Goal: Transaction & Acquisition: Purchase product/service

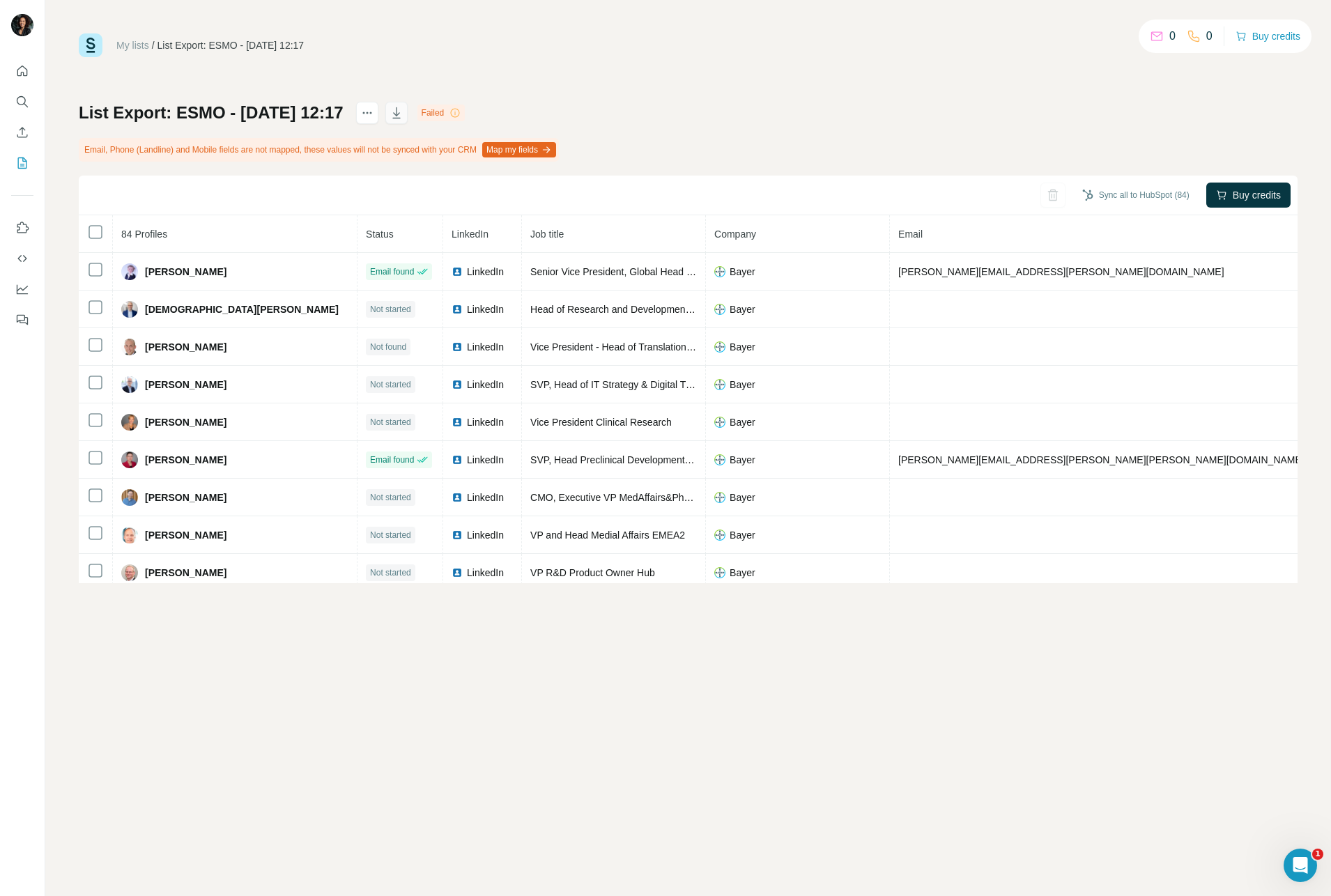
click at [403, 117] on icon "button" at bounding box center [396, 113] width 14 height 14
click at [25, 225] on icon "Use Surfe on LinkedIn" at bounding box center [23, 228] width 14 height 14
click at [21, 70] on icon "Quick start" at bounding box center [23, 71] width 14 height 14
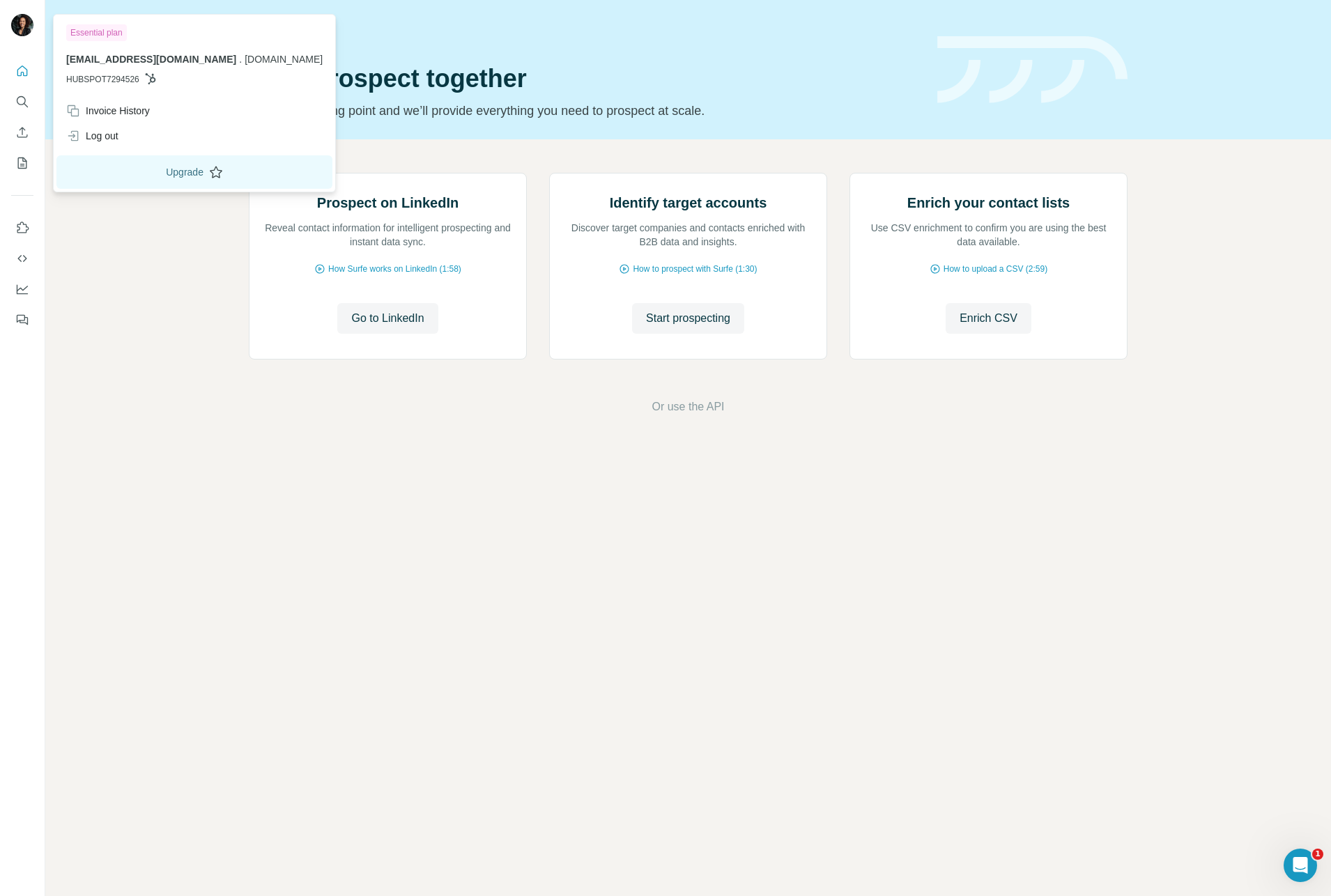
click at [232, 187] on button "Upgrade" at bounding box center [194, 172] width 276 height 34
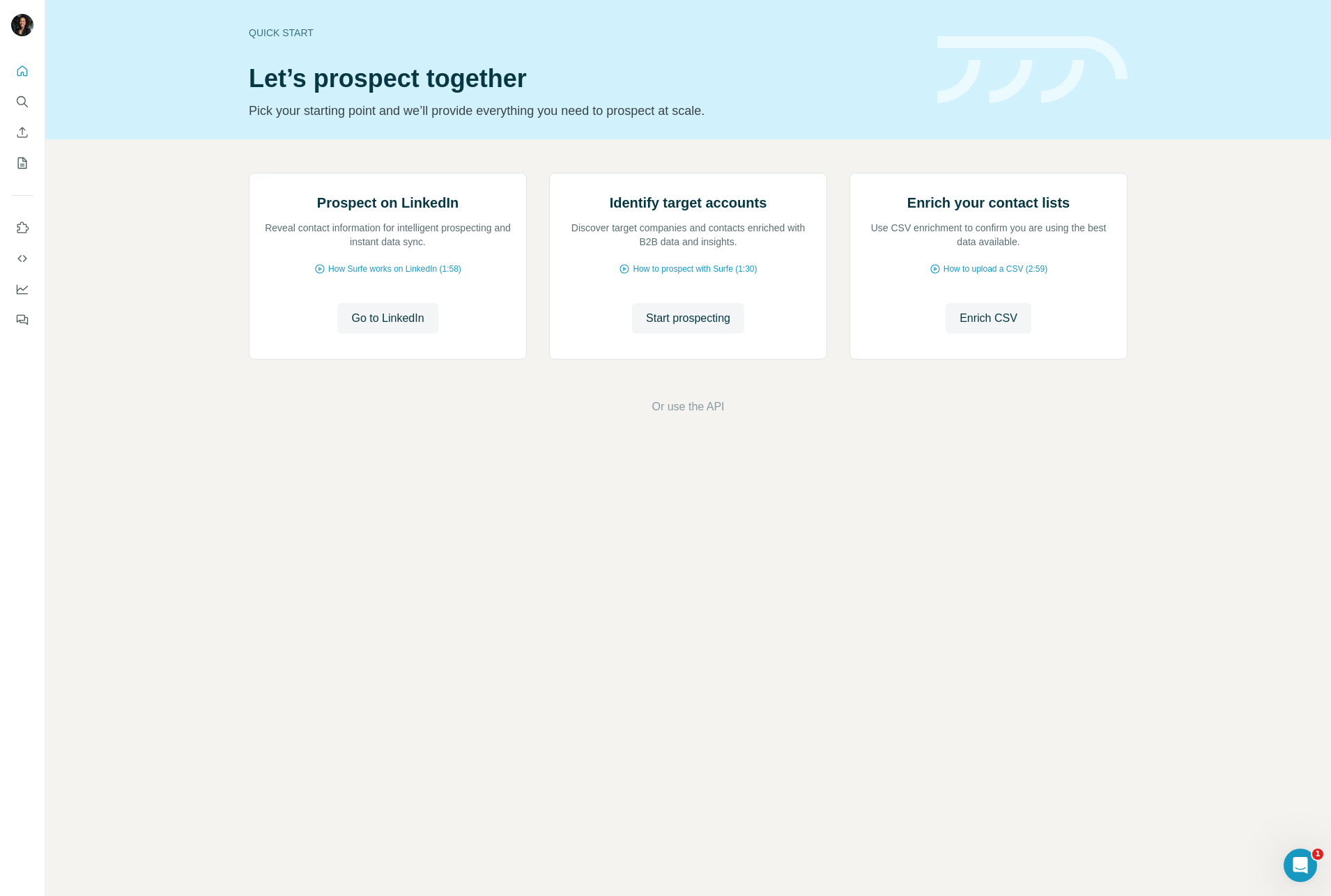
click at [446, 449] on div "Prospect on LinkedIn Reveal contact information for intelligent prospecting and…" at bounding box center [688, 294] width 1286 height 310
click at [20, 72] on icon "Quick start" at bounding box center [23, 71] width 14 height 14
click at [23, 102] on icon "Search" at bounding box center [23, 102] width 14 height 14
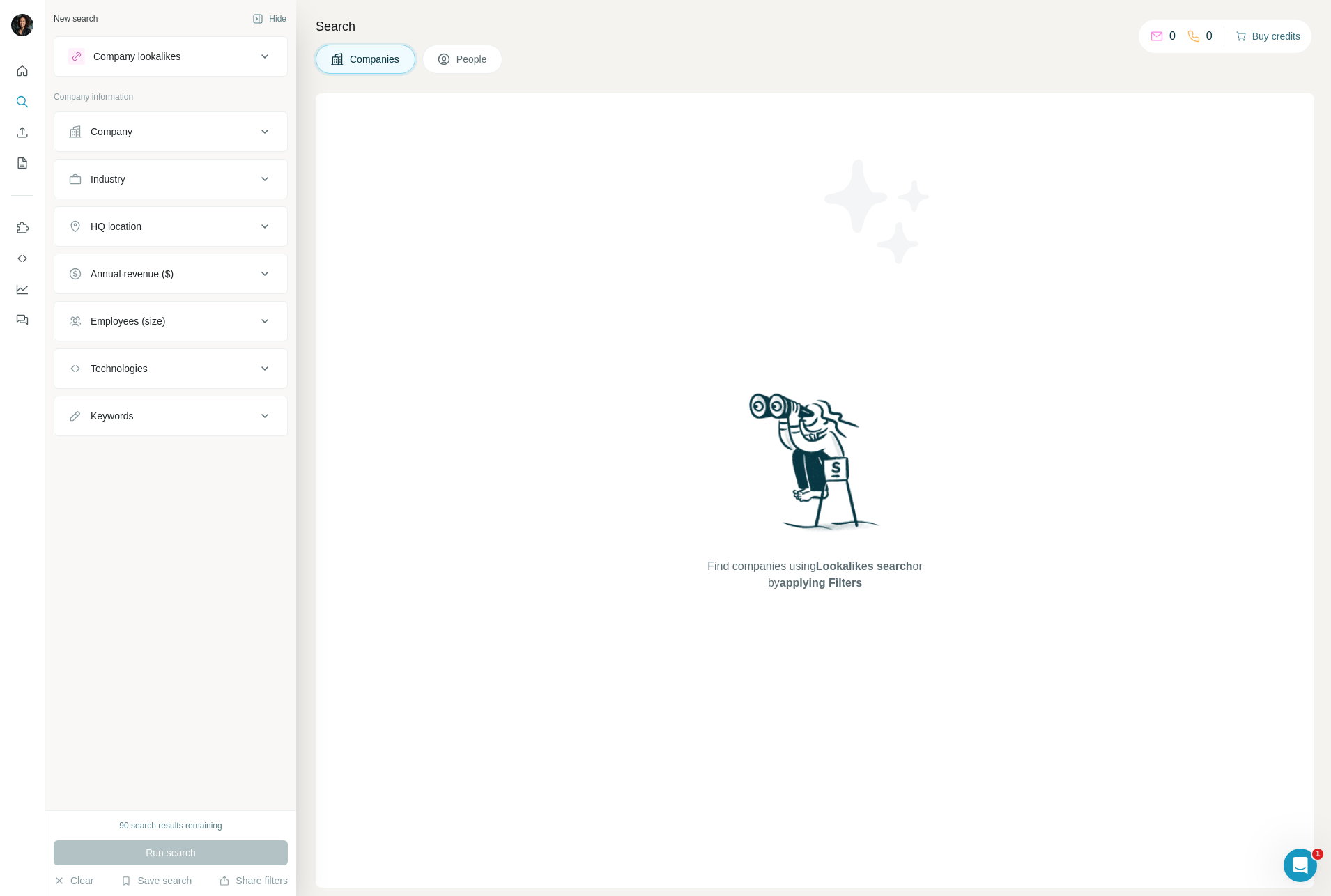
click at [1279, 38] on button "Buy credits" at bounding box center [1268, 37] width 65 height 20
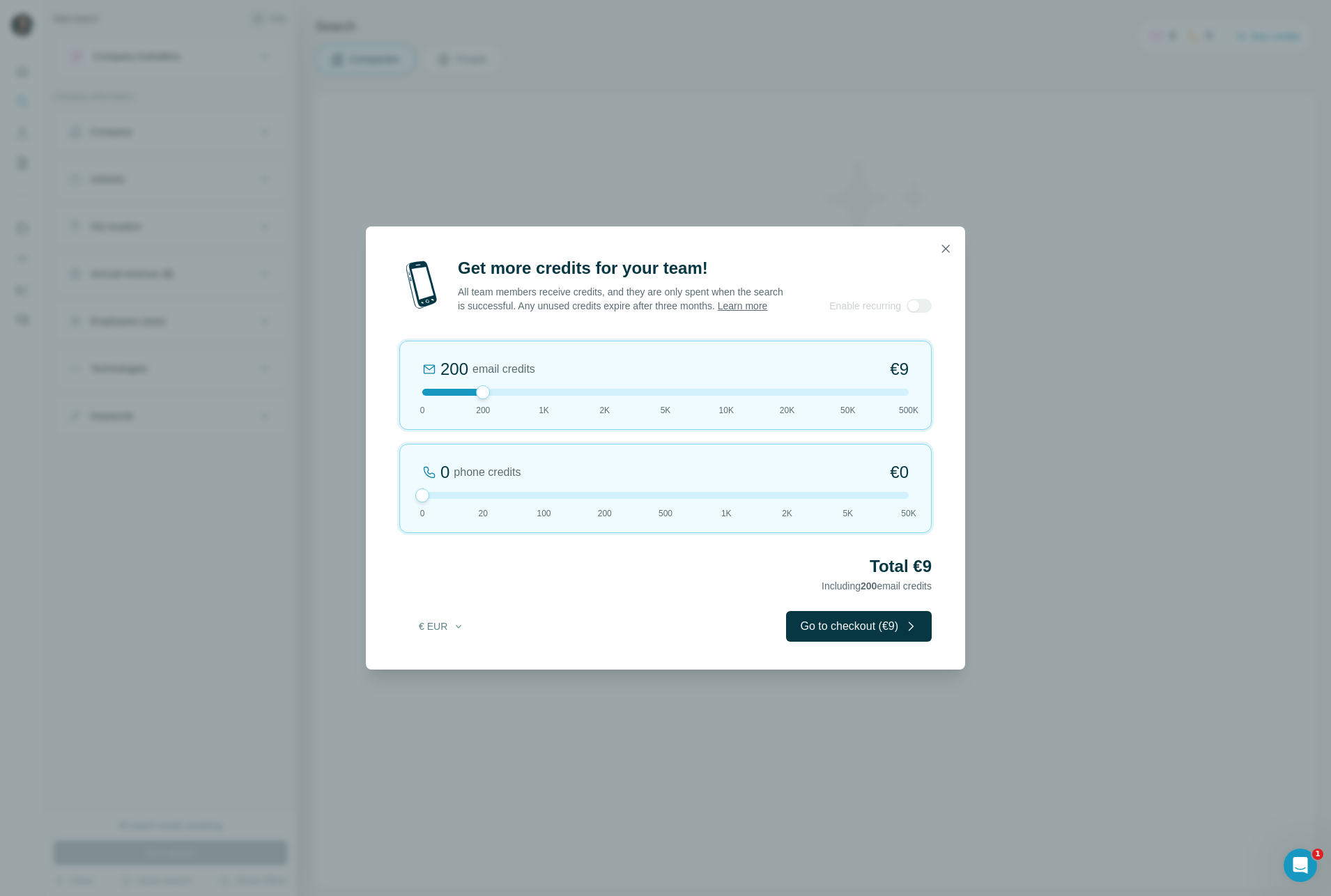
drag, startPoint x: 482, startPoint y: 503, endPoint x: 422, endPoint y: 503, distance: 60.0
click at [422, 503] on div at bounding box center [422, 496] width 14 height 14
drag, startPoint x: 483, startPoint y: 403, endPoint x: 512, endPoint y: 398, distance: 29.4
click at [512, 396] on div at bounding box center [665, 393] width 486 height 7
drag, startPoint x: 481, startPoint y: 401, endPoint x: 527, endPoint y: 391, distance: 47.1
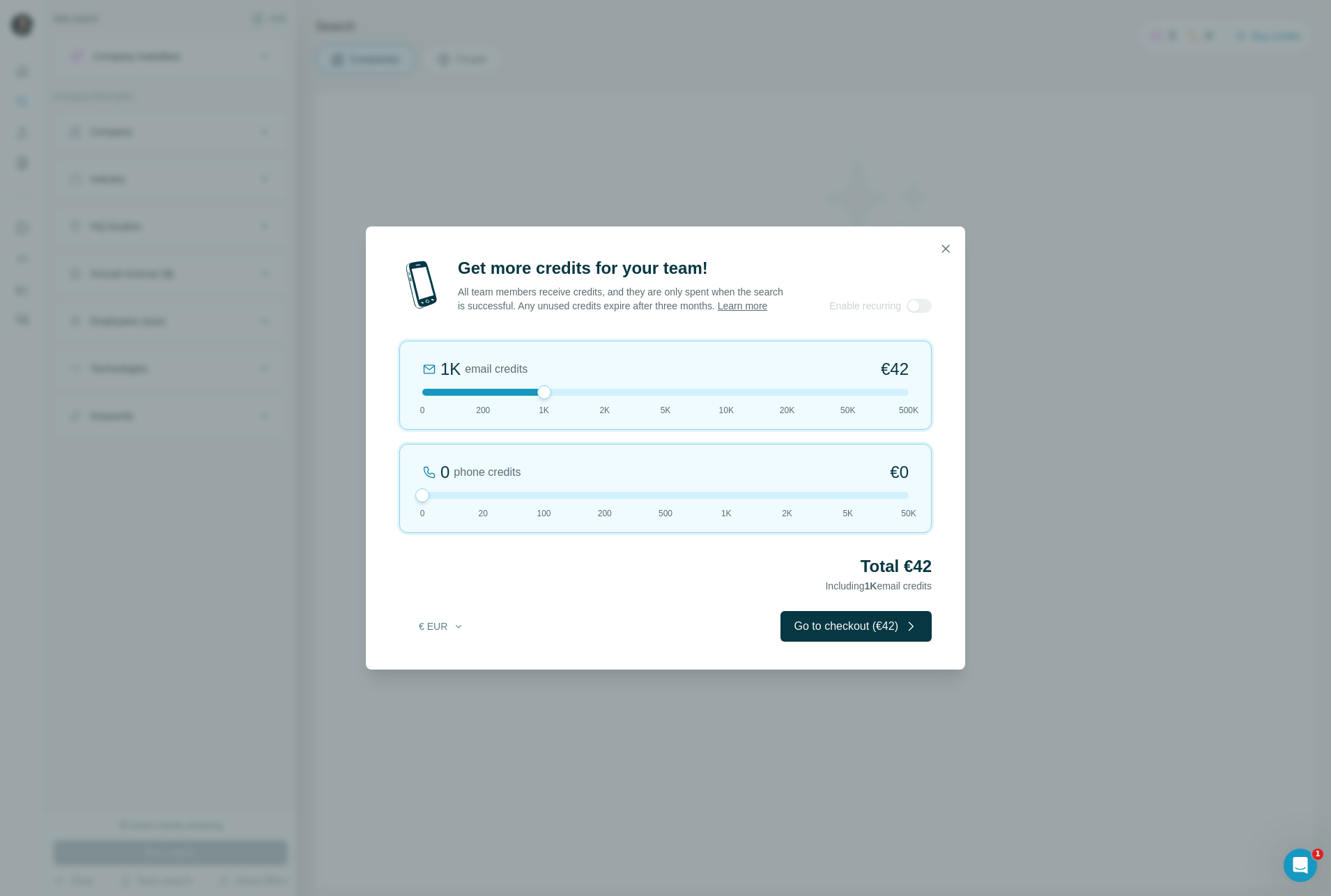
click at [527, 391] on div "1K email credits €42 0 200 1K 2K 5K 10K 20K 50K 500K" at bounding box center [665, 385] width 532 height 89
click at [850, 638] on button "Go to checkout (€42)" at bounding box center [856, 626] width 151 height 31
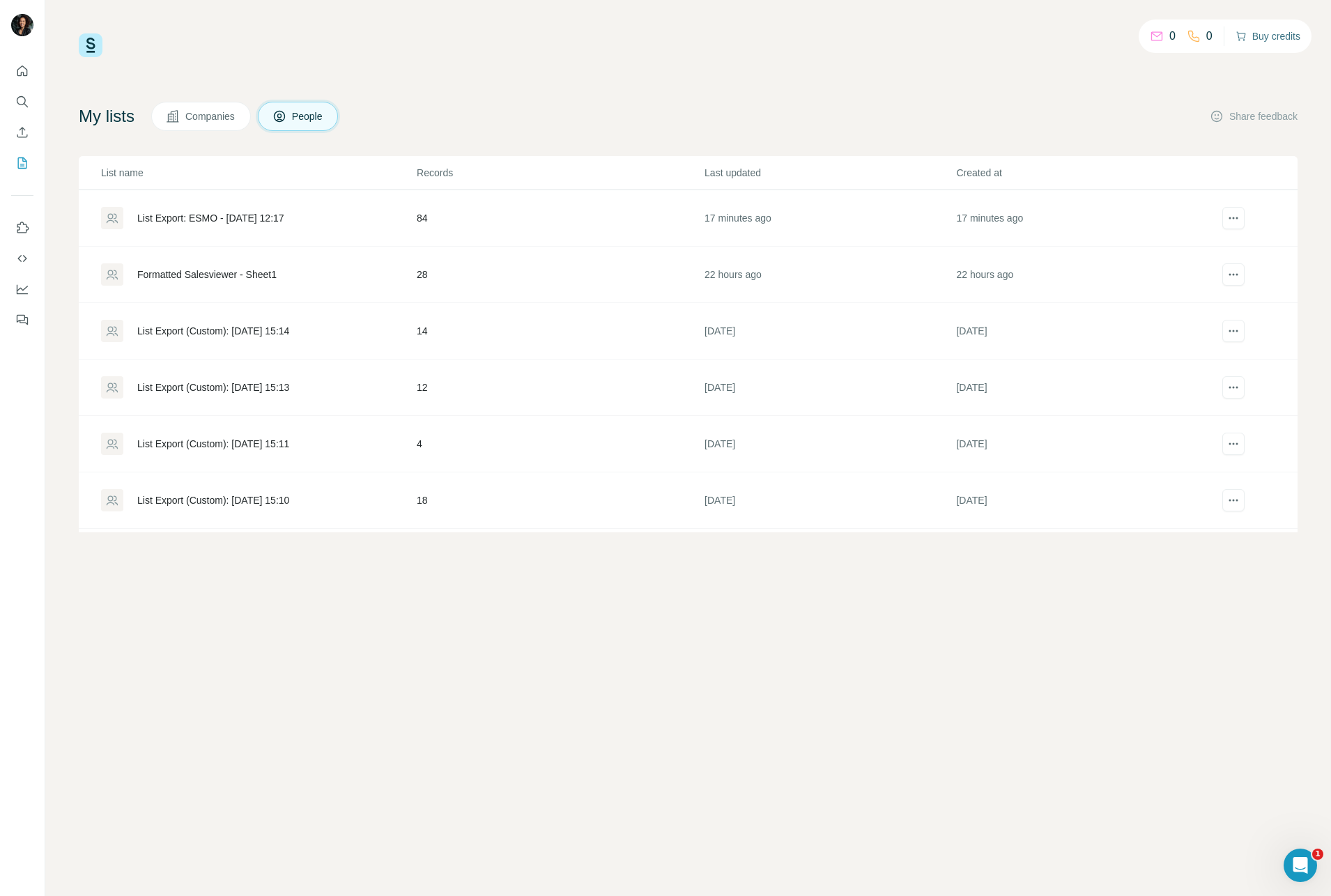
click at [1272, 40] on button "Buy credits" at bounding box center [1268, 37] width 65 height 20
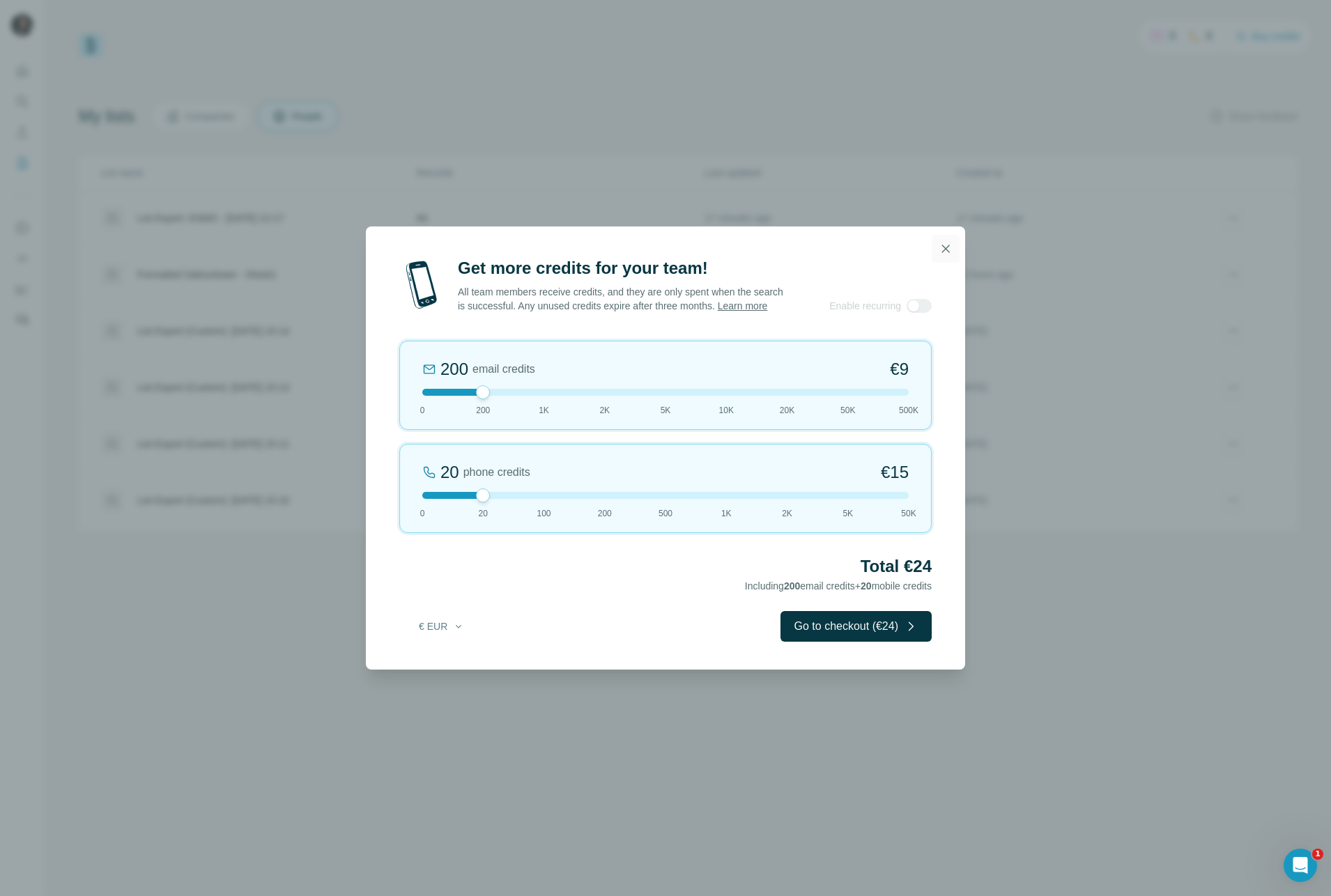
click at [948, 242] on icon "button" at bounding box center [946, 249] width 14 height 14
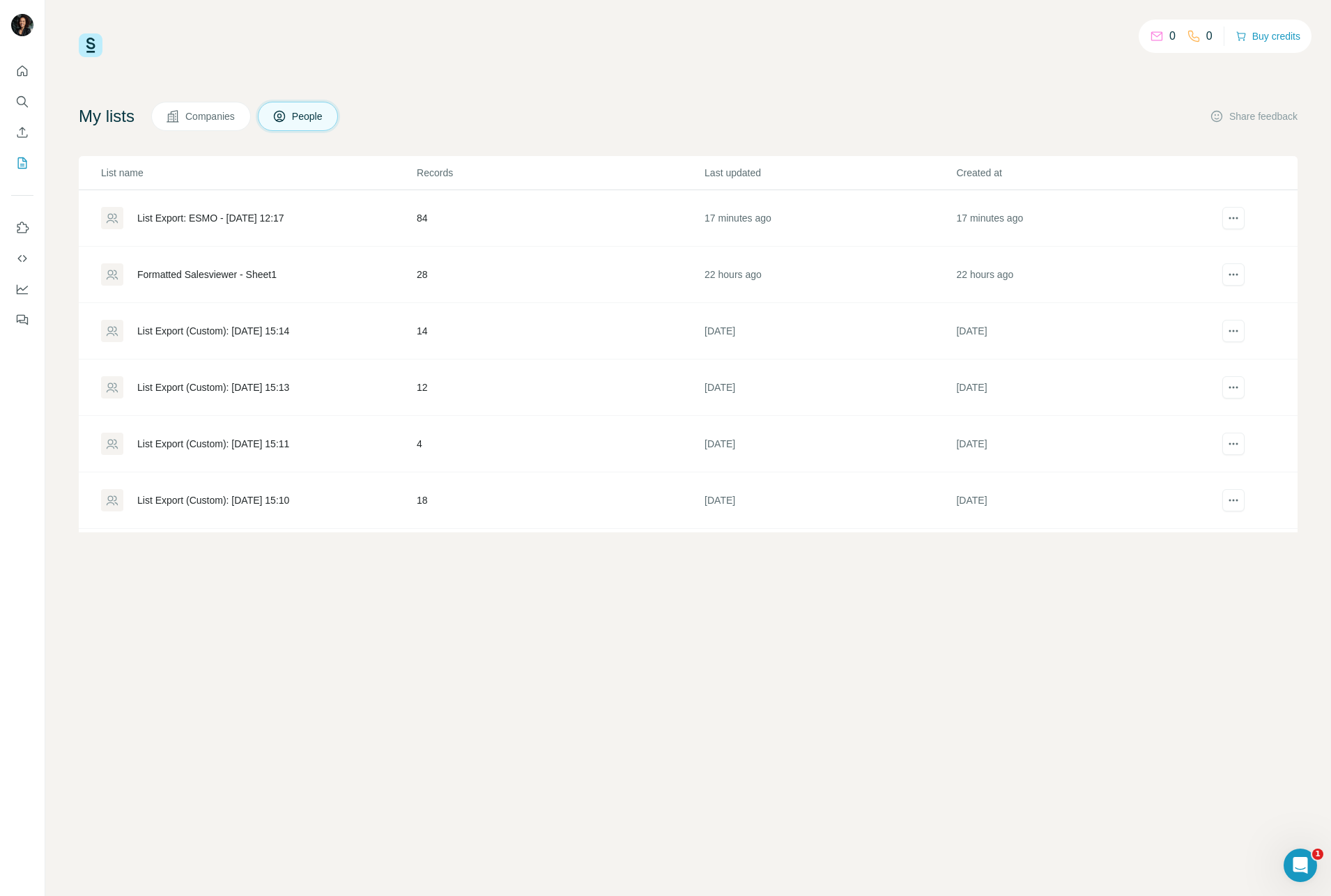
click at [1309, 863] on icon "Open Intercom Messenger" at bounding box center [1301, 866] width 23 height 23
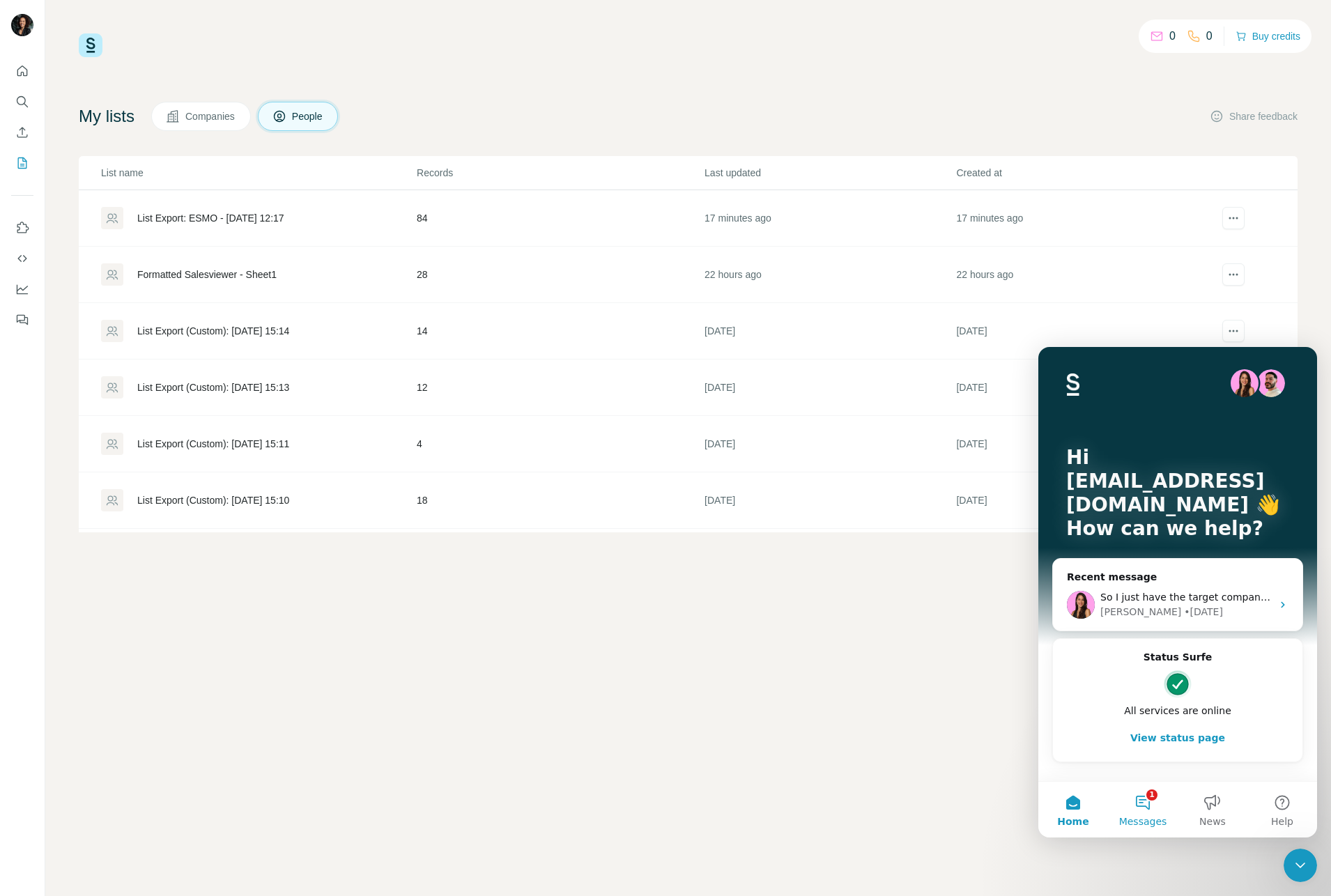
click at [1145, 804] on button "1 Messages" at bounding box center [1142, 809] width 70 height 56
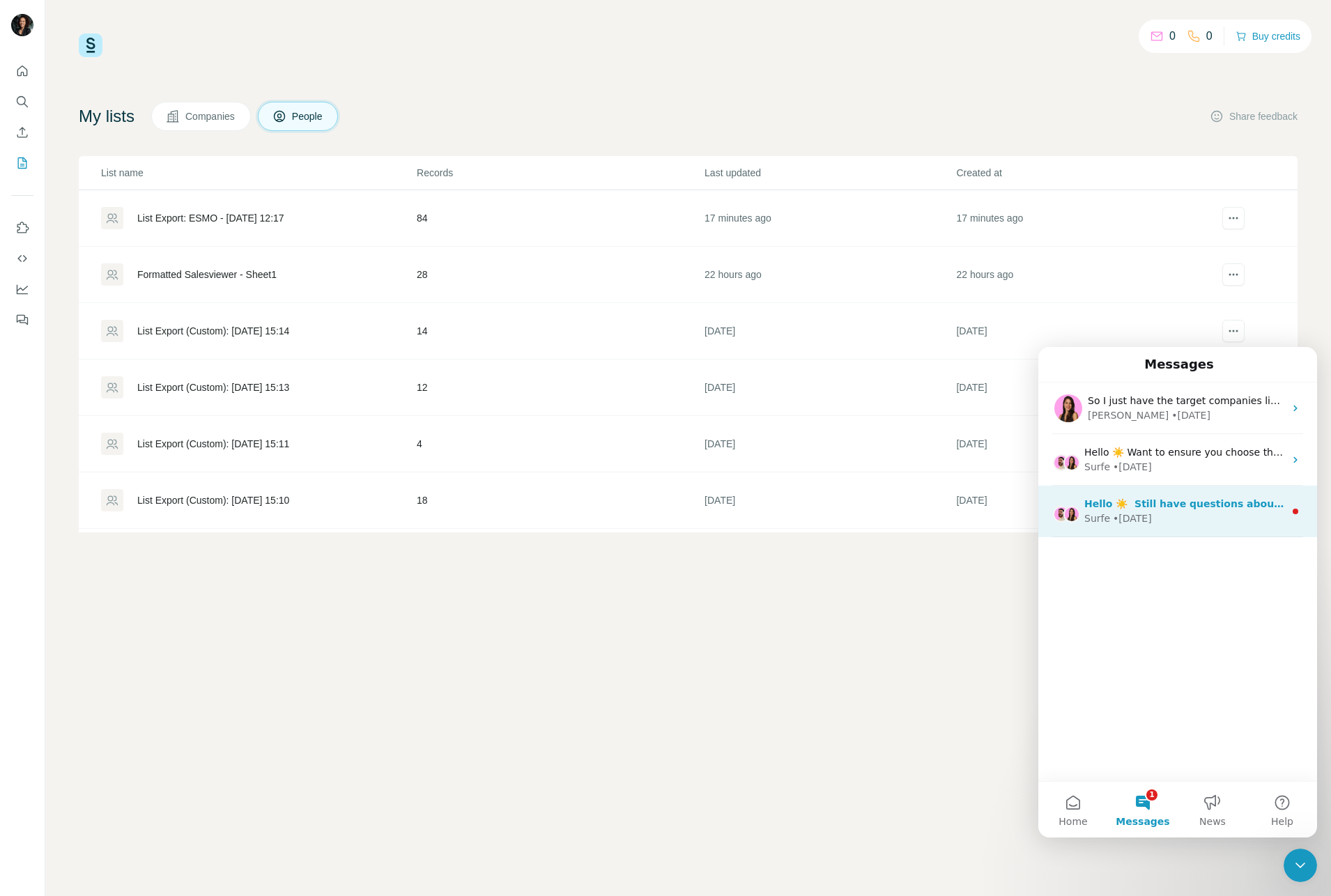
click at [1171, 512] on div "Surfe • 4w ago" at bounding box center [1185, 519] width 200 height 15
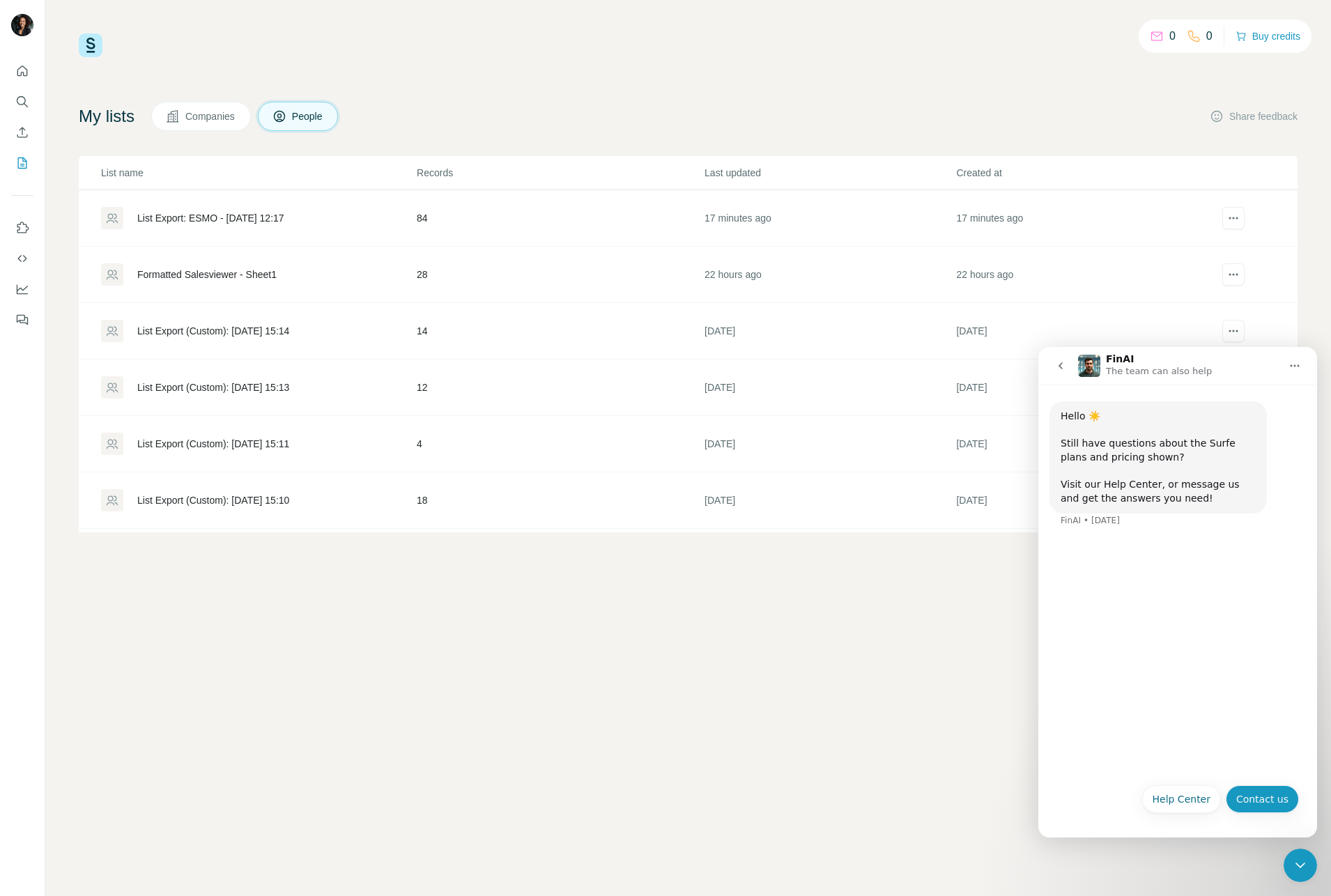
click at [1269, 802] on button "Contact us" at bounding box center [1263, 800] width 73 height 28
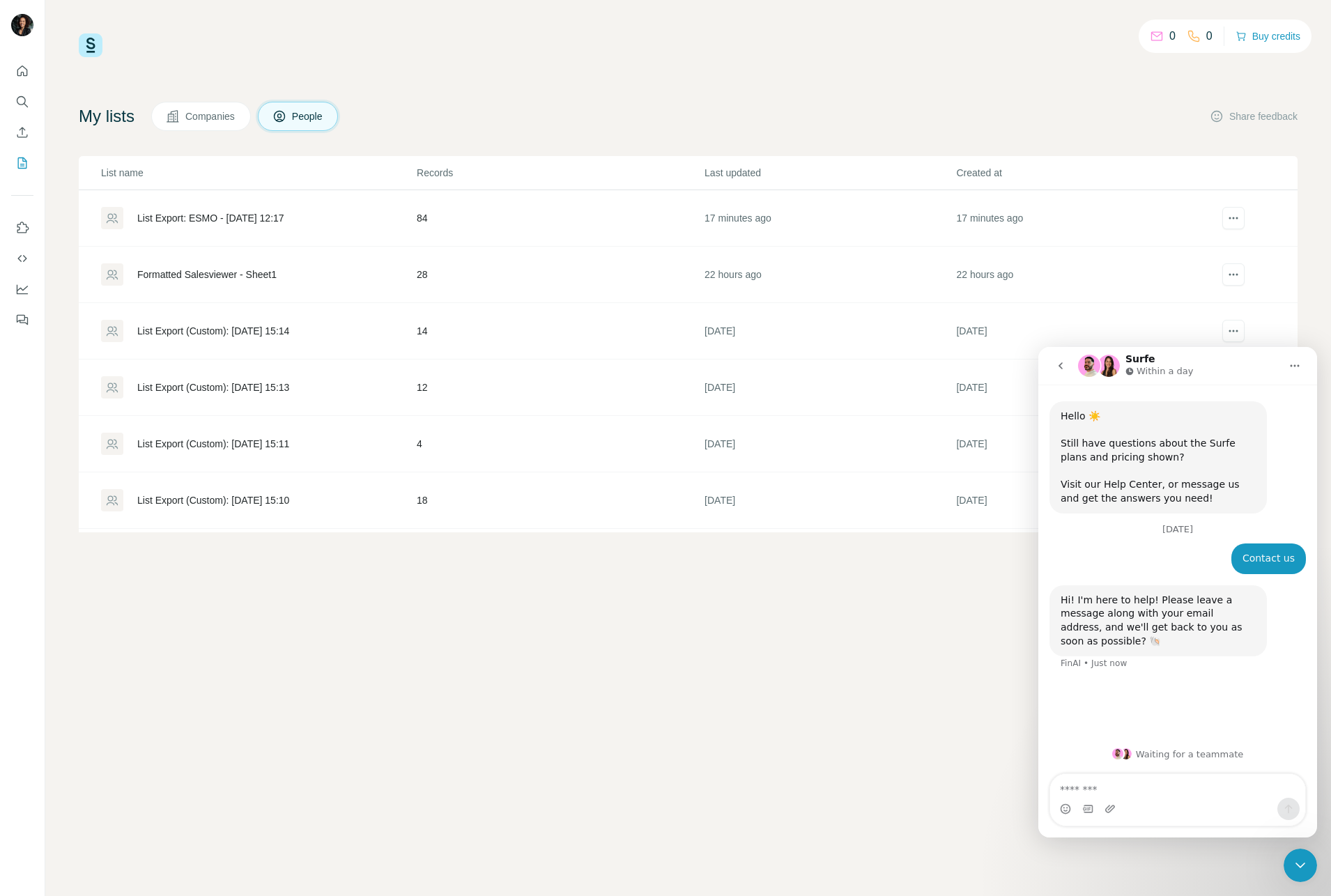
click at [1232, 782] on textarea "Message…" at bounding box center [1178, 786] width 255 height 24
type textarea "**********"
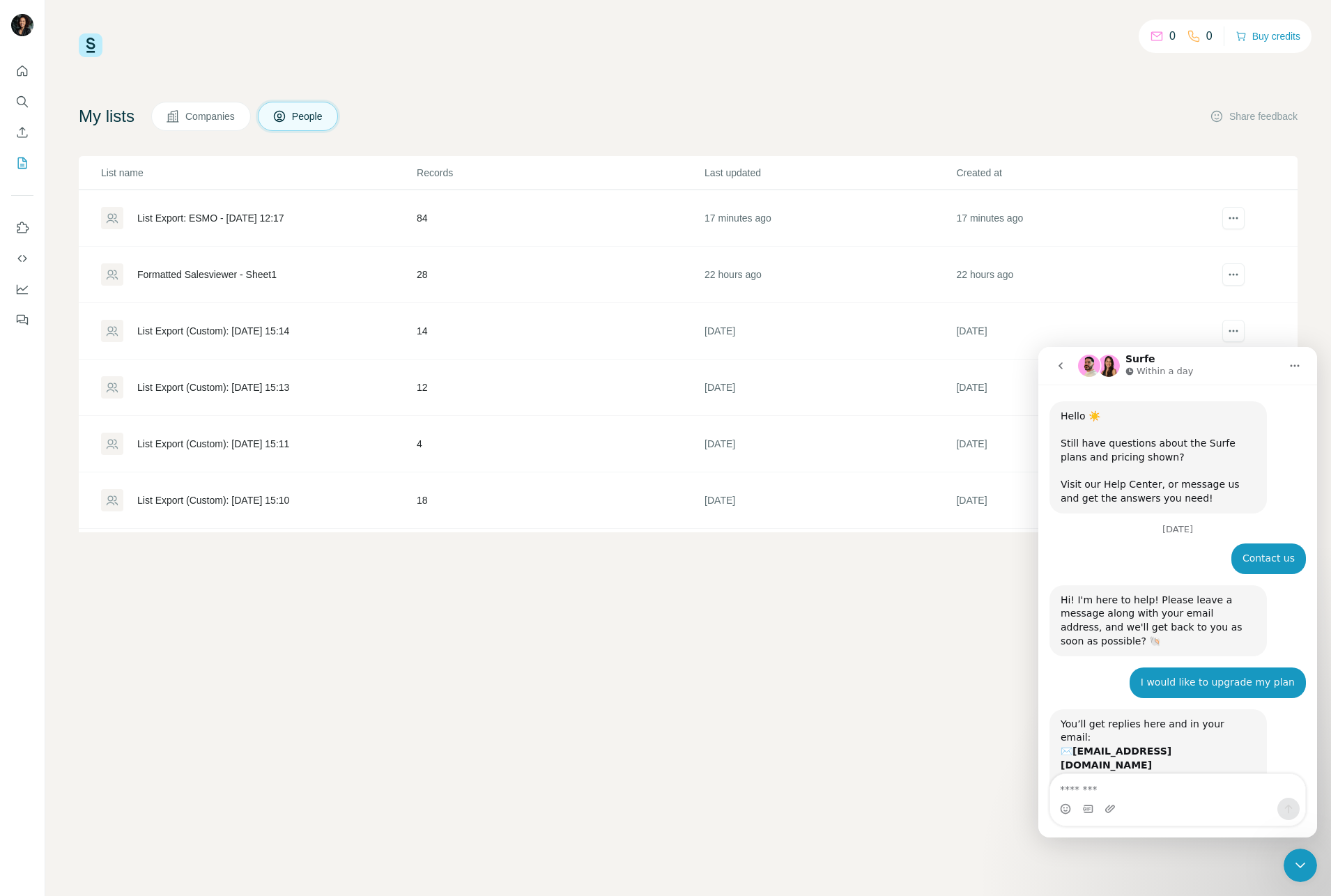
scroll to position [96, 0]
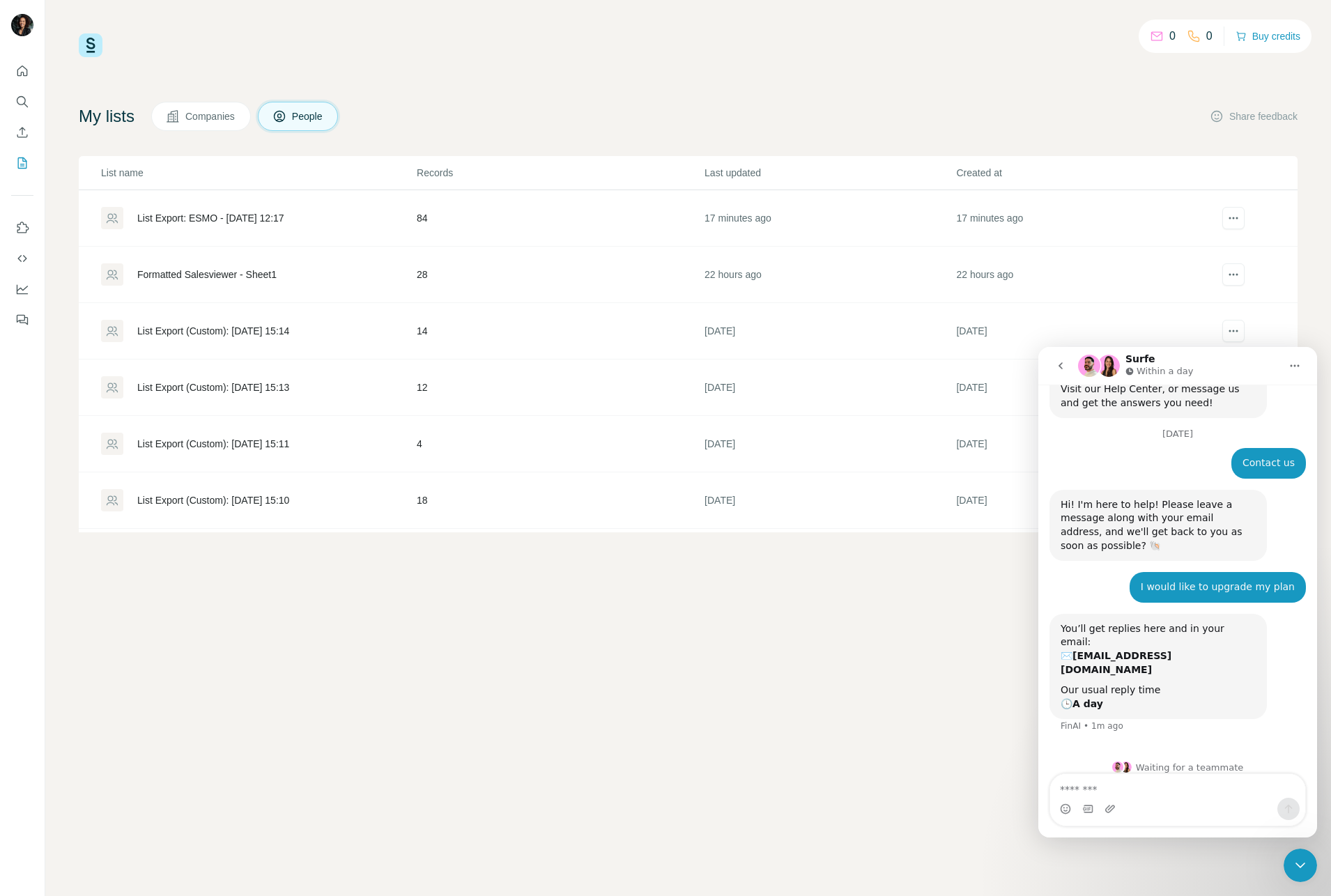
click at [1062, 366] on icon "go back" at bounding box center [1061, 366] width 11 height 11
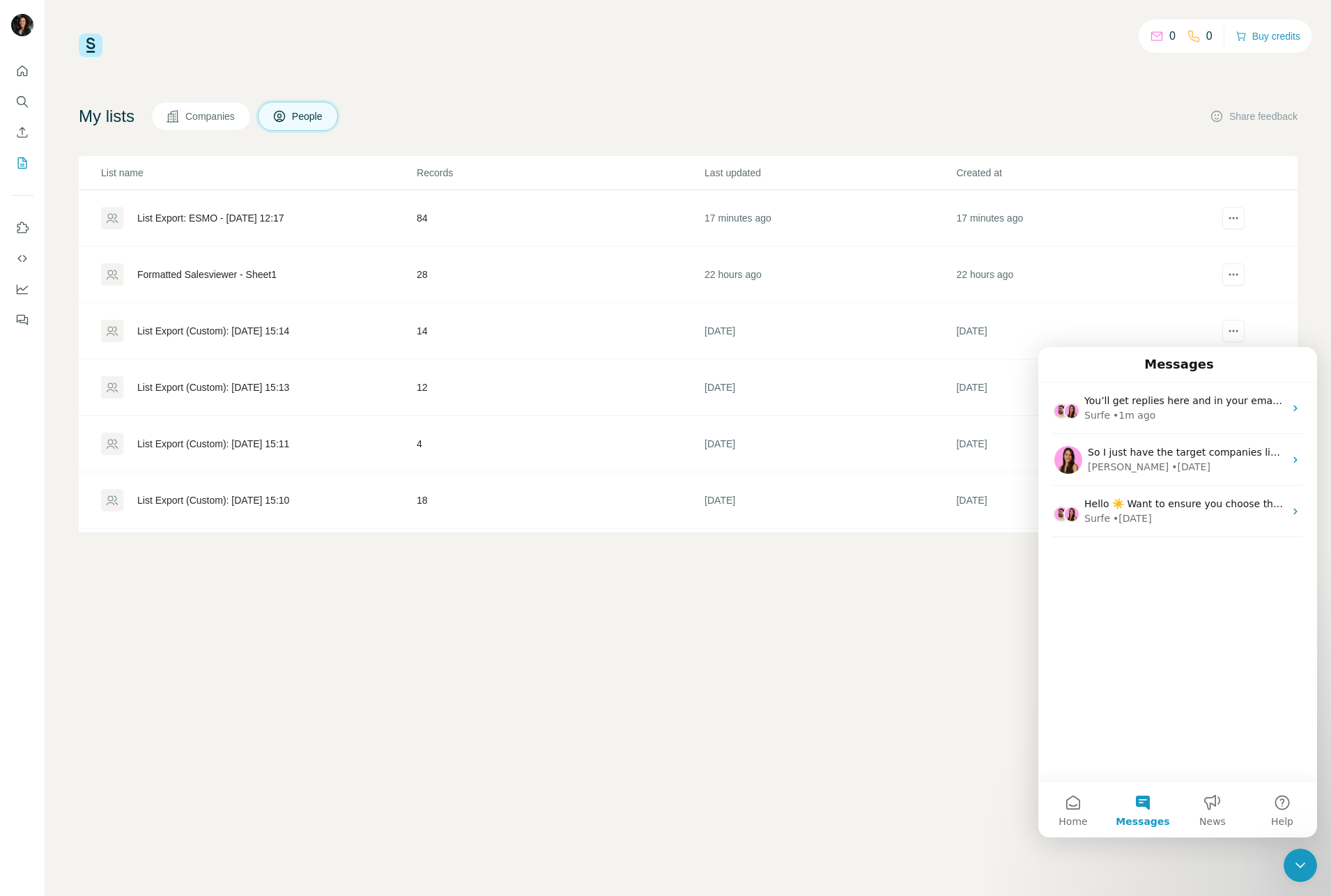
scroll to position [0, 0]
click at [1073, 813] on button "Home" at bounding box center [1073, 809] width 70 height 56
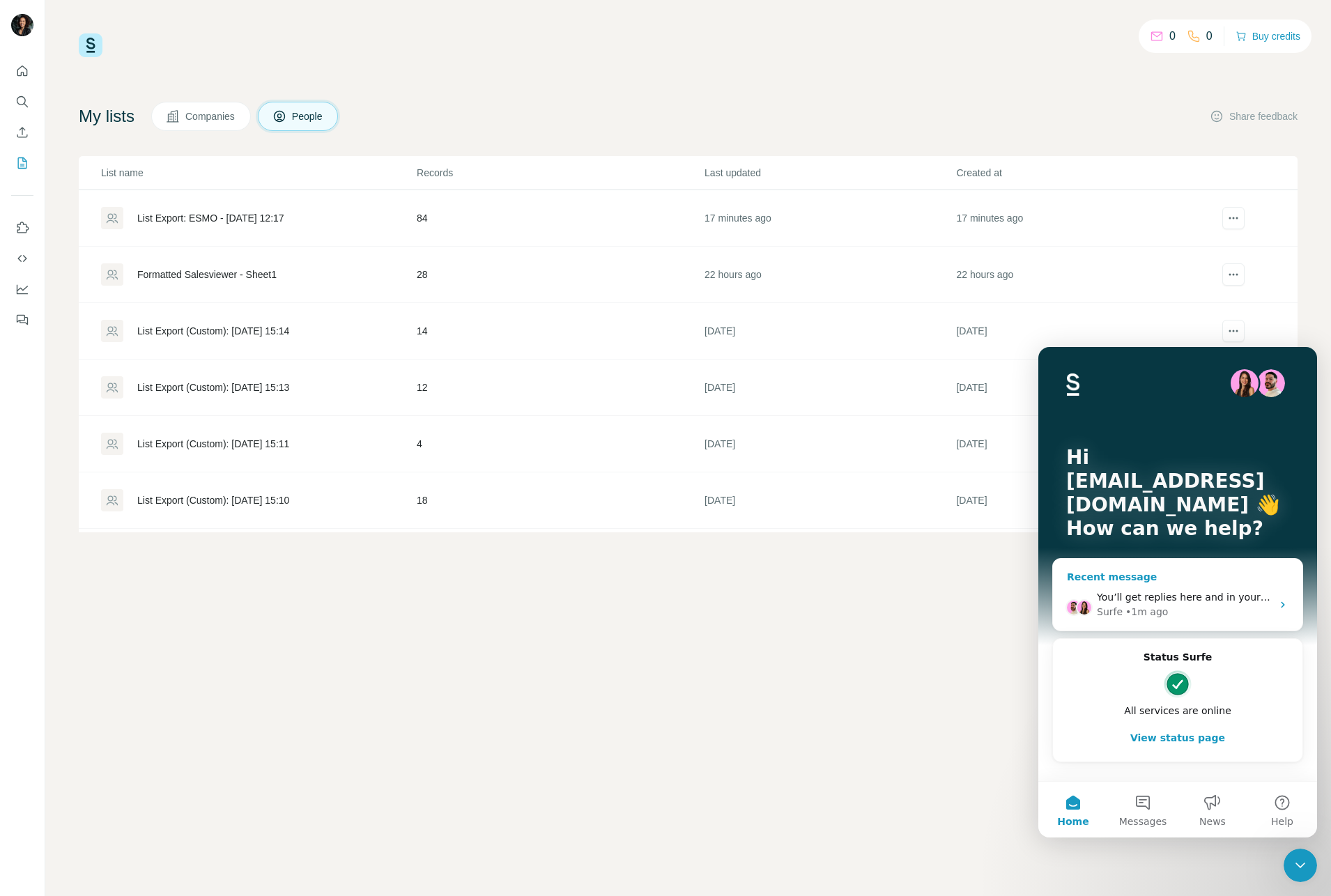
click at [1206, 610] on div "Surfe • 1m ago" at bounding box center [1185, 612] width 175 height 15
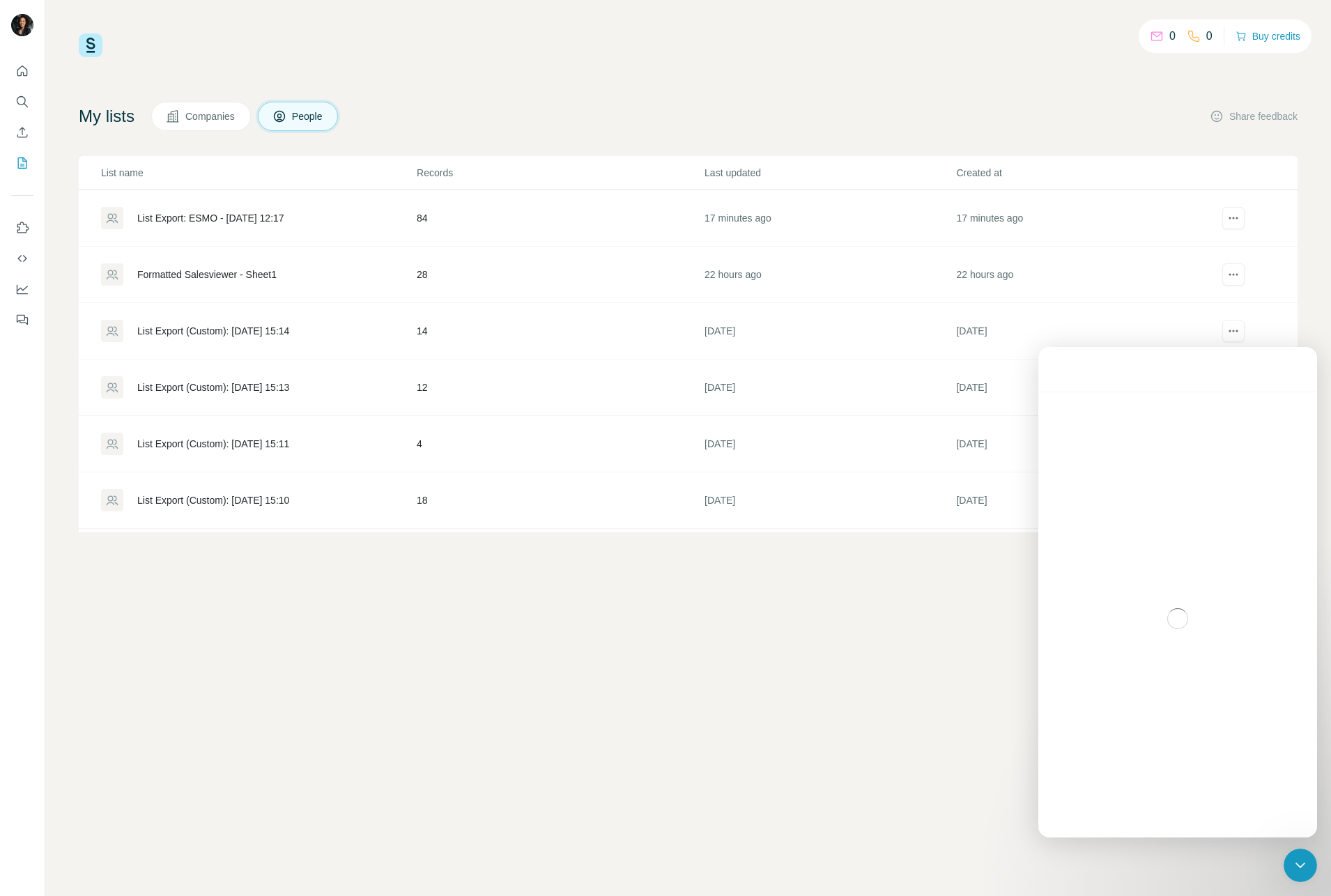
scroll to position [96, 0]
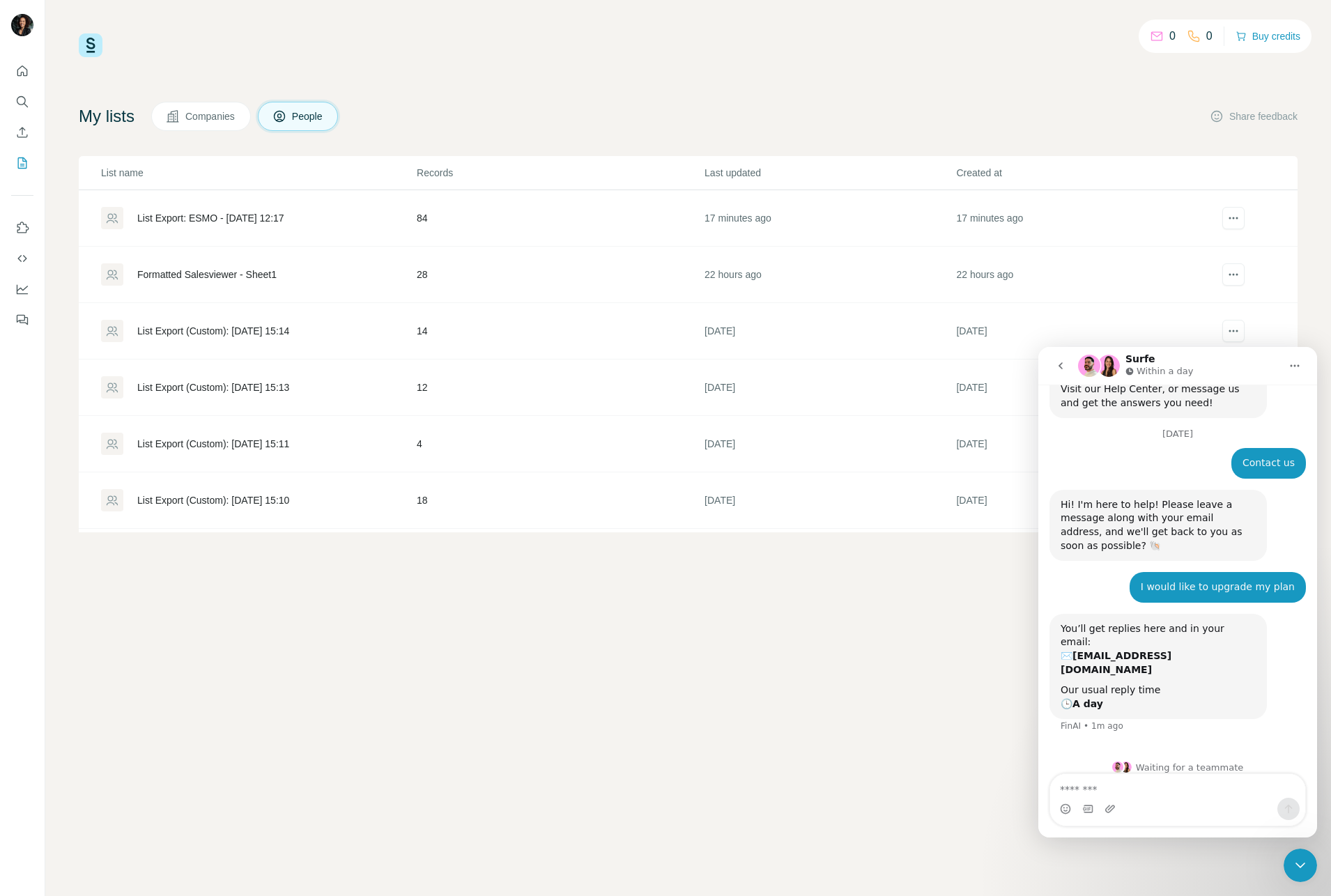
click at [1303, 364] on button "Home" at bounding box center [1295, 366] width 27 height 27
click at [1063, 363] on icon "go back" at bounding box center [1061, 366] width 11 height 11
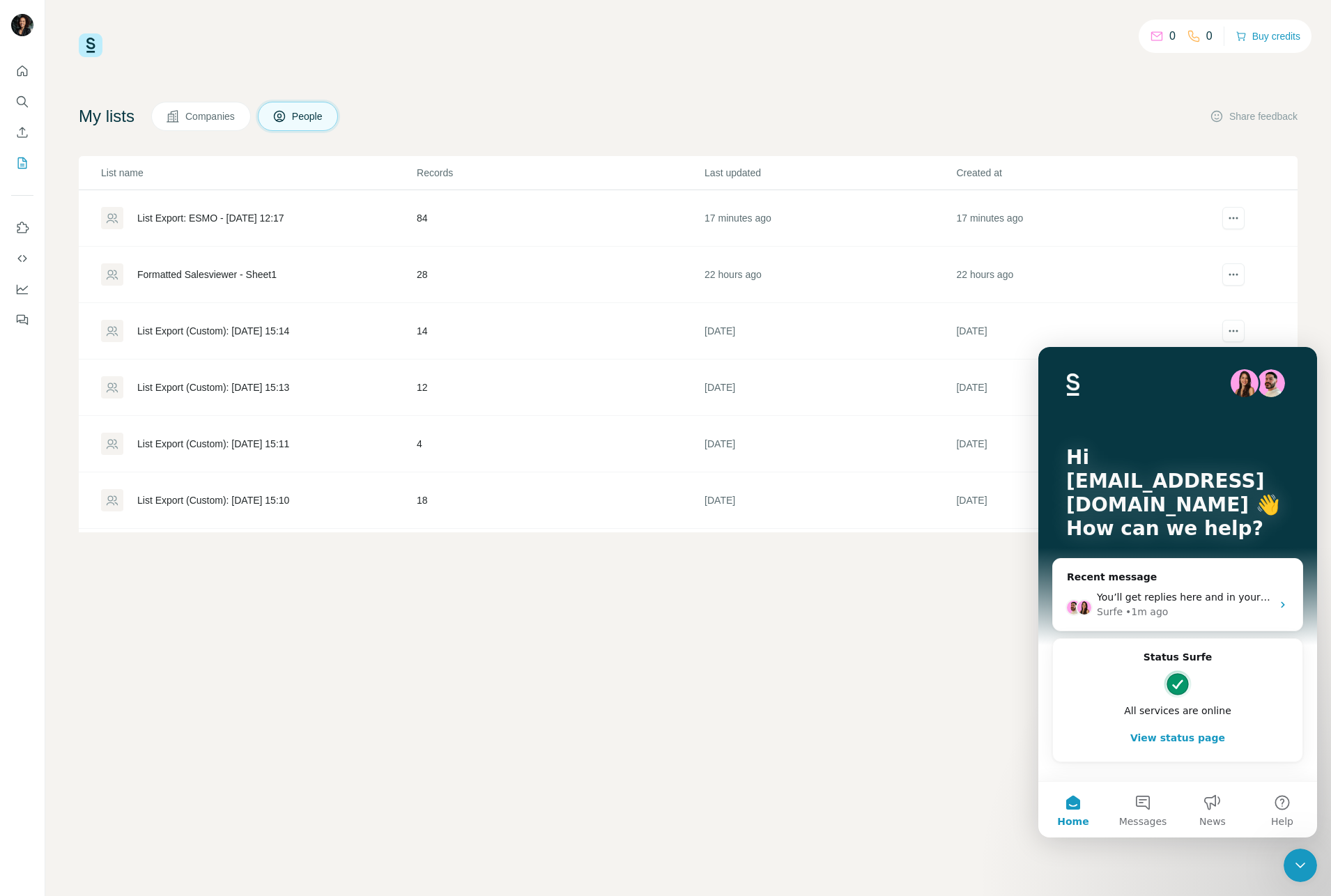
scroll to position [0, 0]
click at [1182, 741] on button "View status page" at bounding box center [1178, 738] width 222 height 28
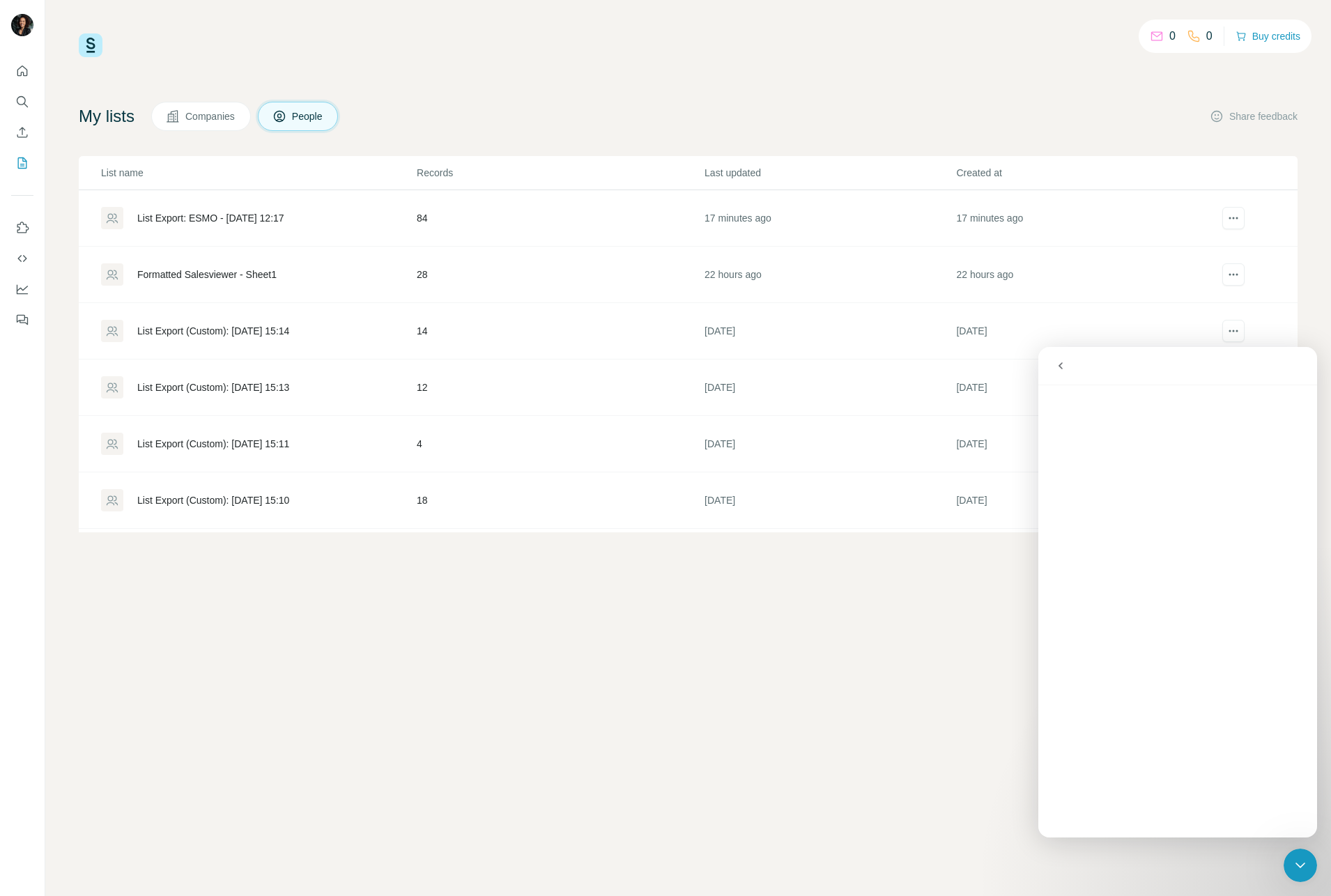
click at [1064, 369] on icon "go back" at bounding box center [1061, 366] width 11 height 11
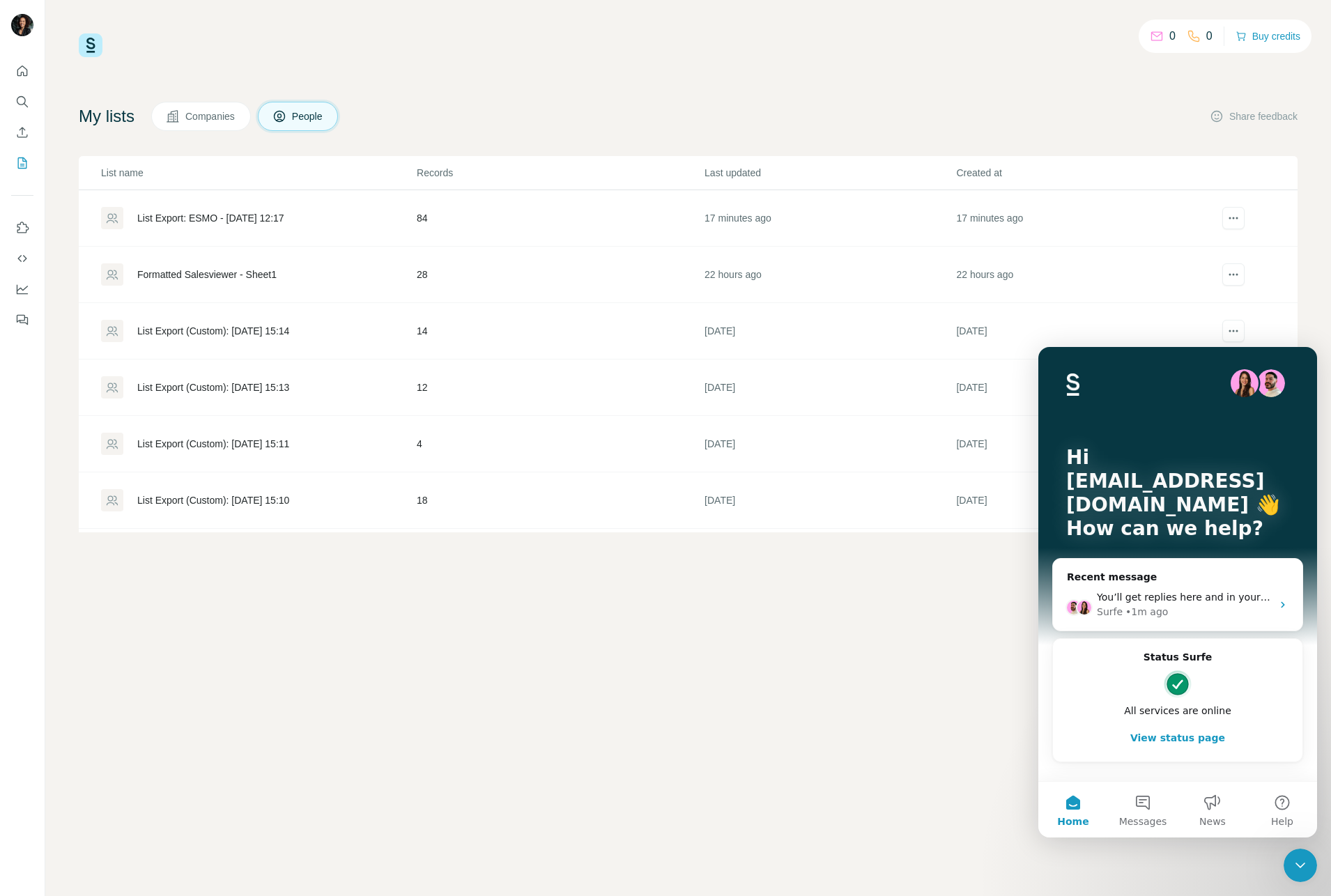
click at [1301, 873] on icon "Close Intercom Messenger" at bounding box center [1301, 866] width 17 height 17
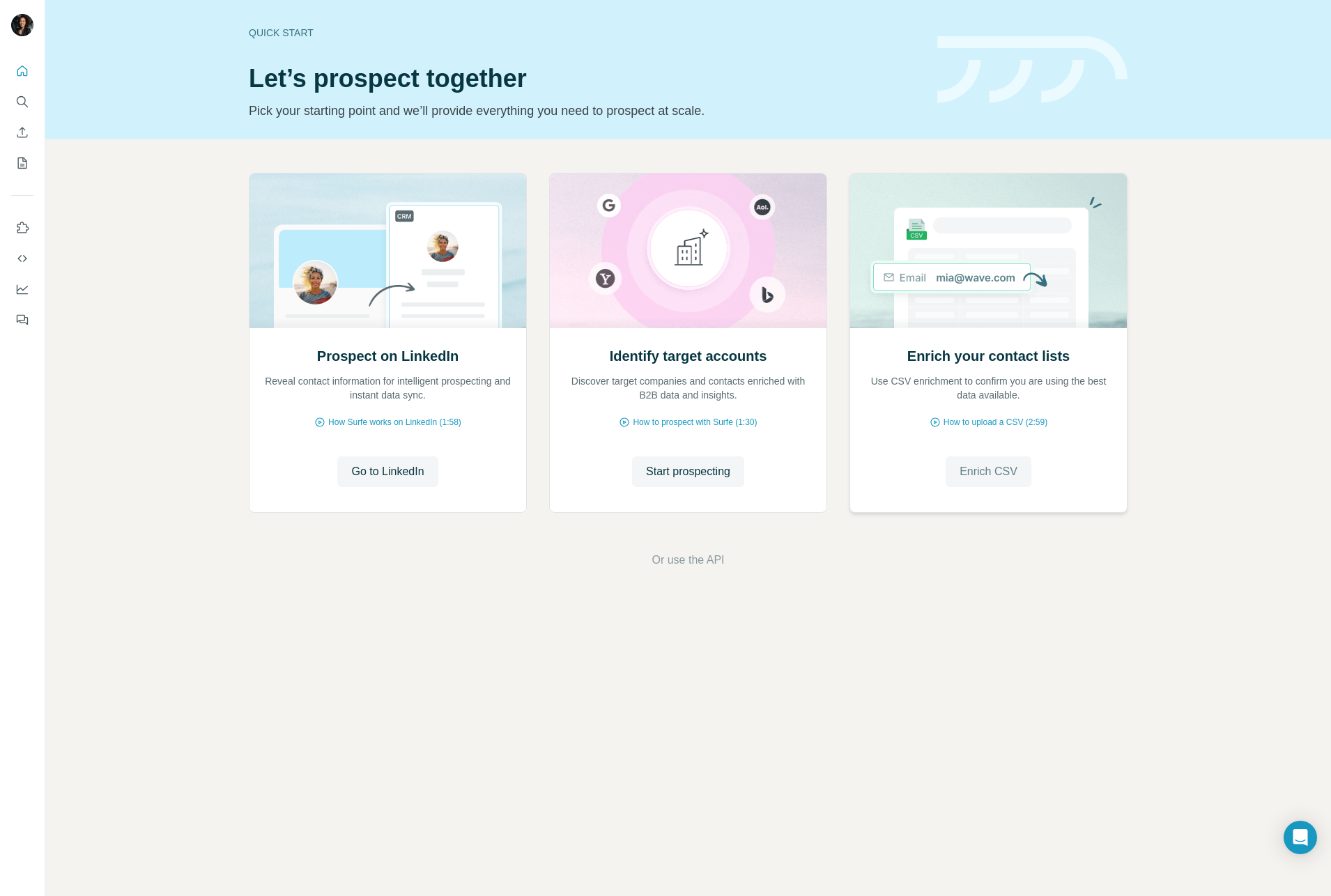
click at [1002, 477] on span "Enrich CSV" at bounding box center [988, 472] width 58 height 17
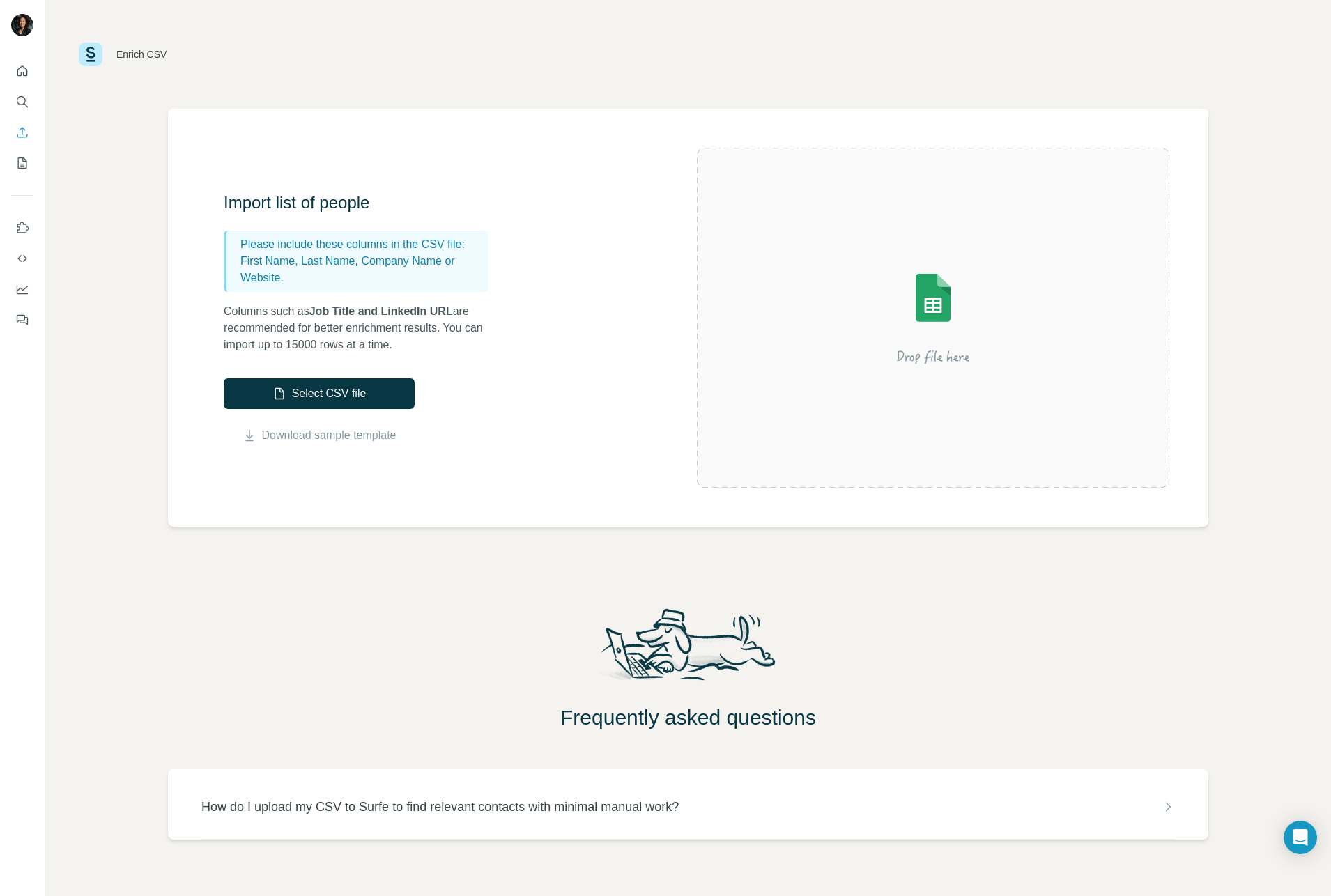
scroll to position [25, 0]
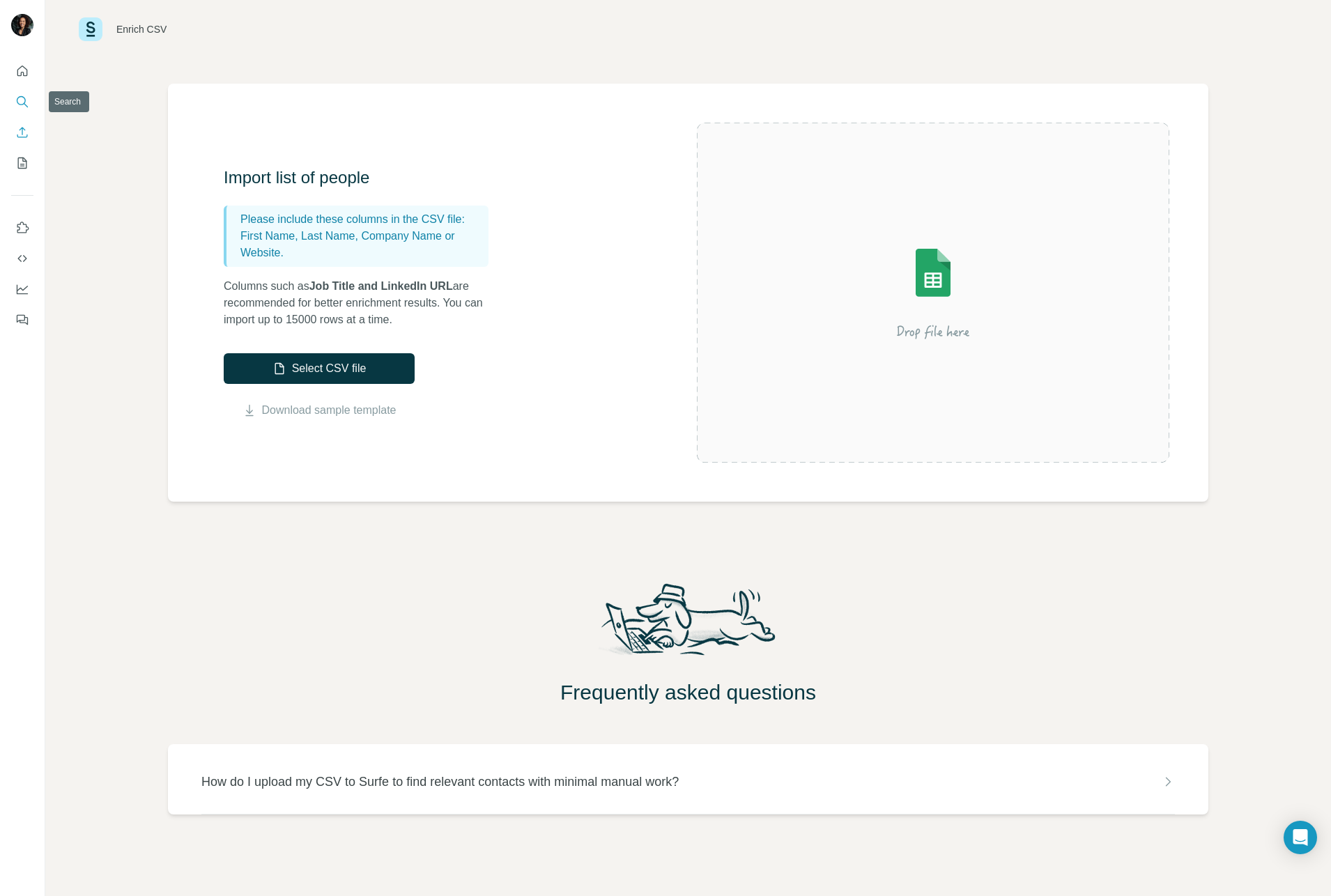
click at [23, 100] on icon "Search" at bounding box center [23, 102] width 14 height 14
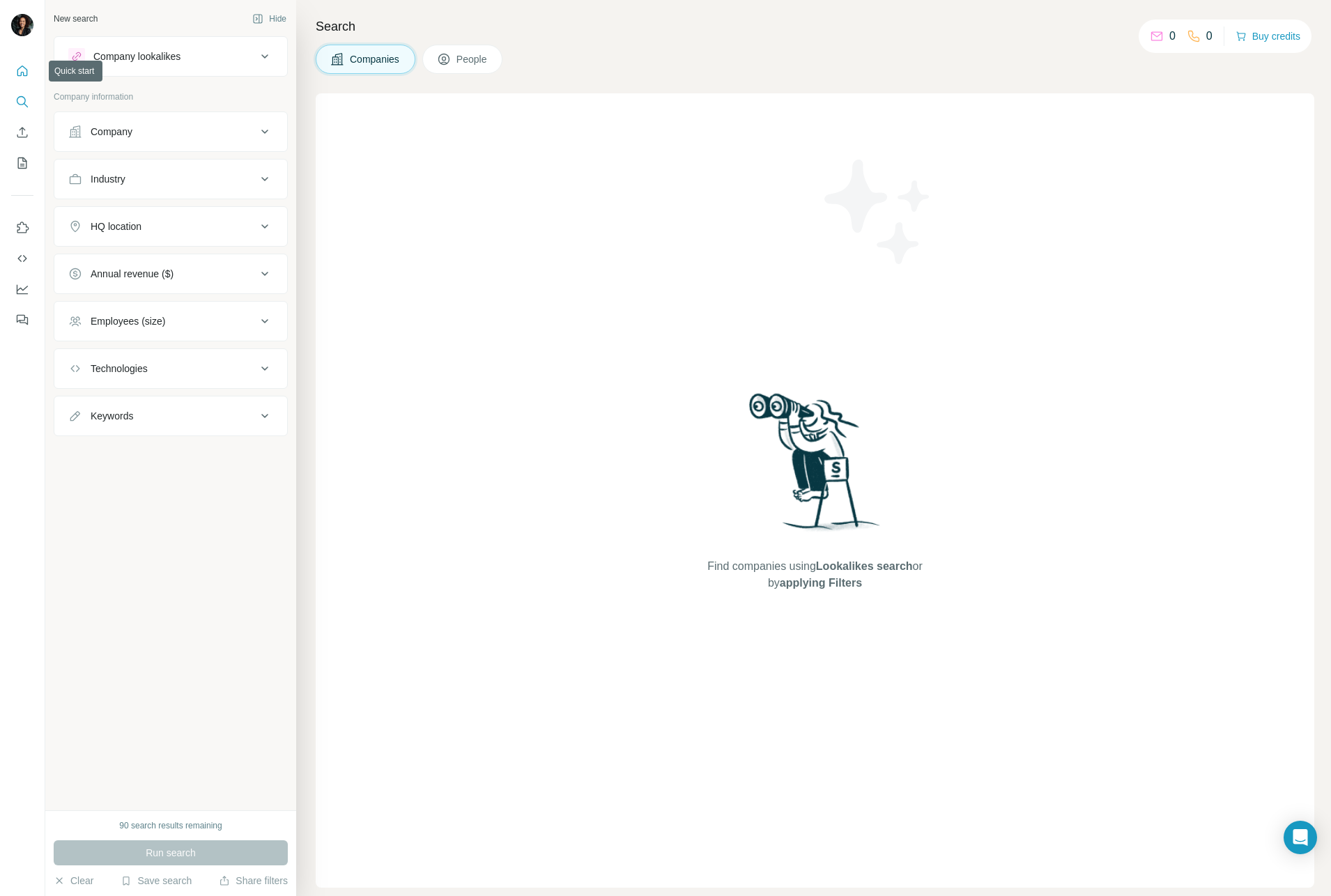
click at [20, 66] on icon "Quick start" at bounding box center [23, 71] width 14 height 14
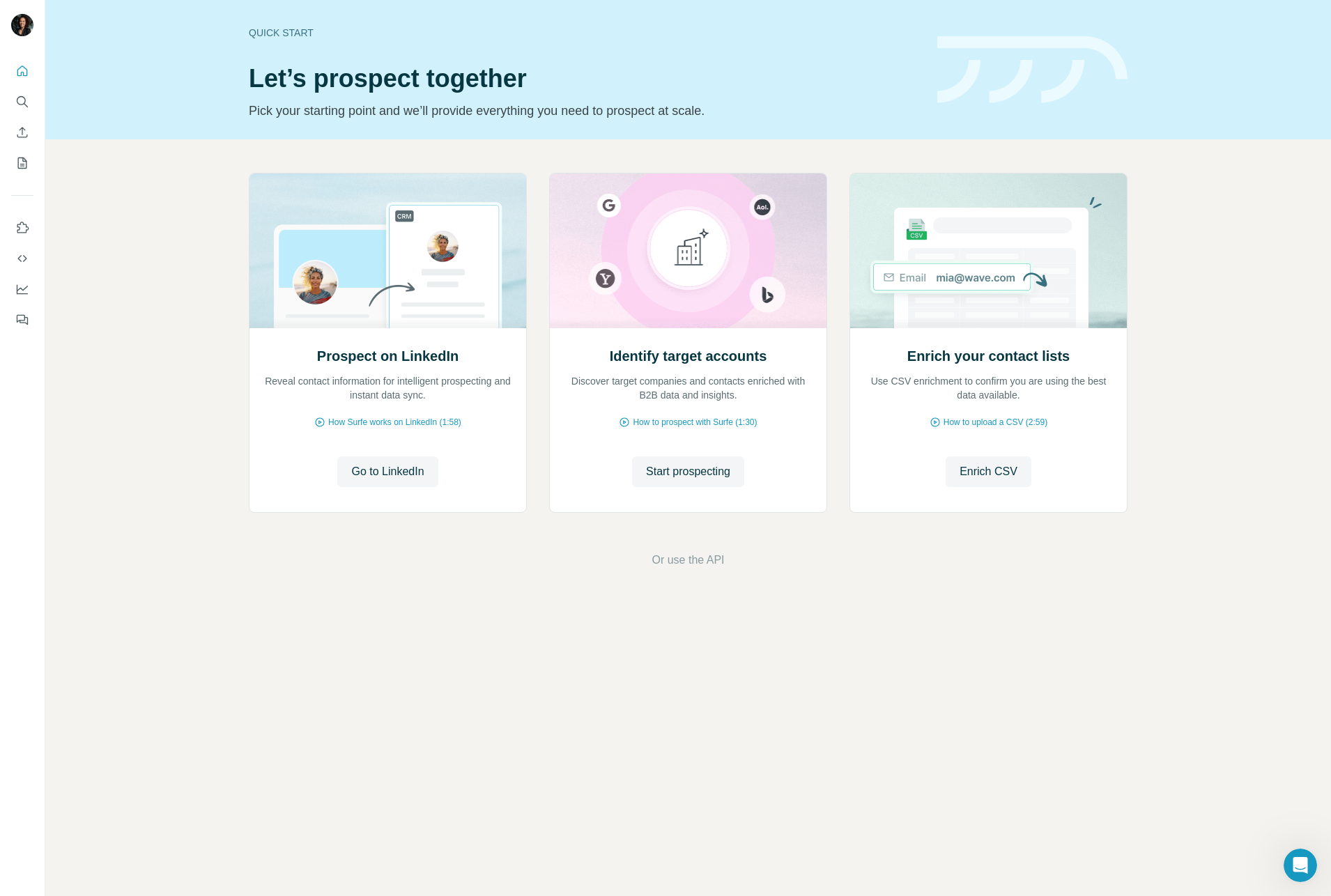
click at [1303, 858] on icon "Open Intercom Messenger" at bounding box center [1301, 866] width 23 height 23
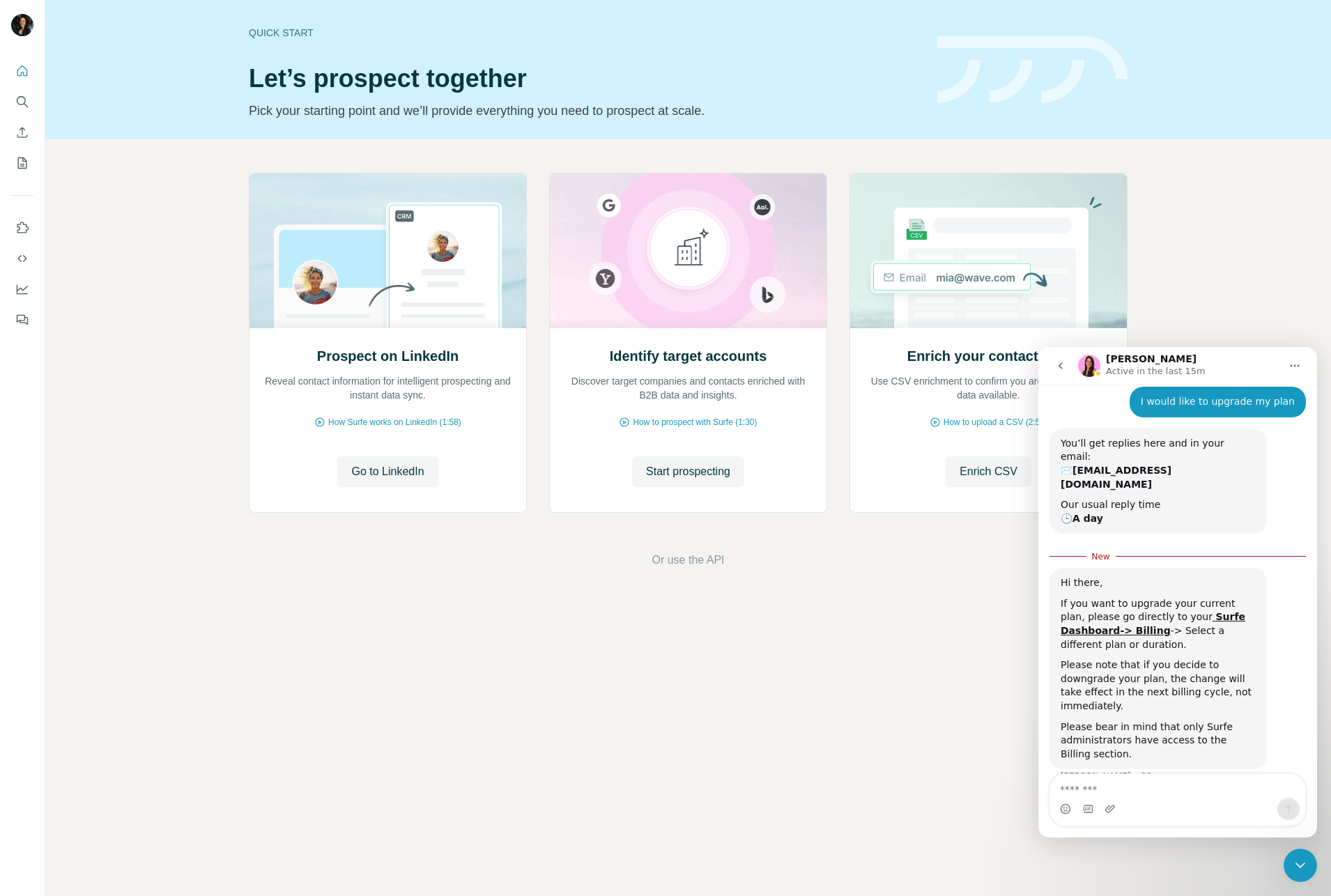
scroll to position [292, 0]
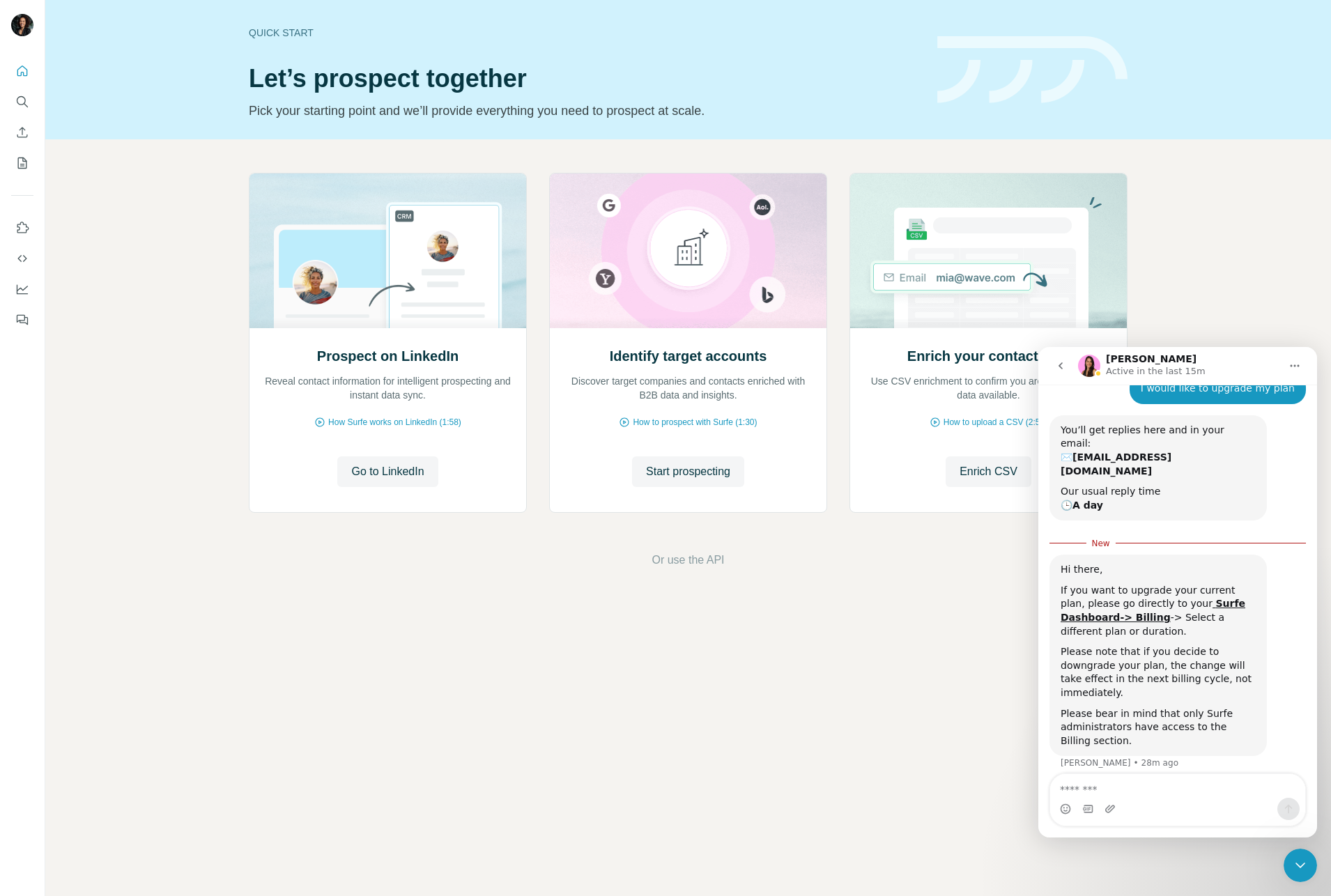
click at [1144, 786] on textarea "Message…" at bounding box center [1178, 786] width 255 height 24
click at [1239, 786] on textarea "**********" at bounding box center [1178, 786] width 255 height 24
click at [1224, 790] on textarea "**********" at bounding box center [1178, 786] width 255 height 24
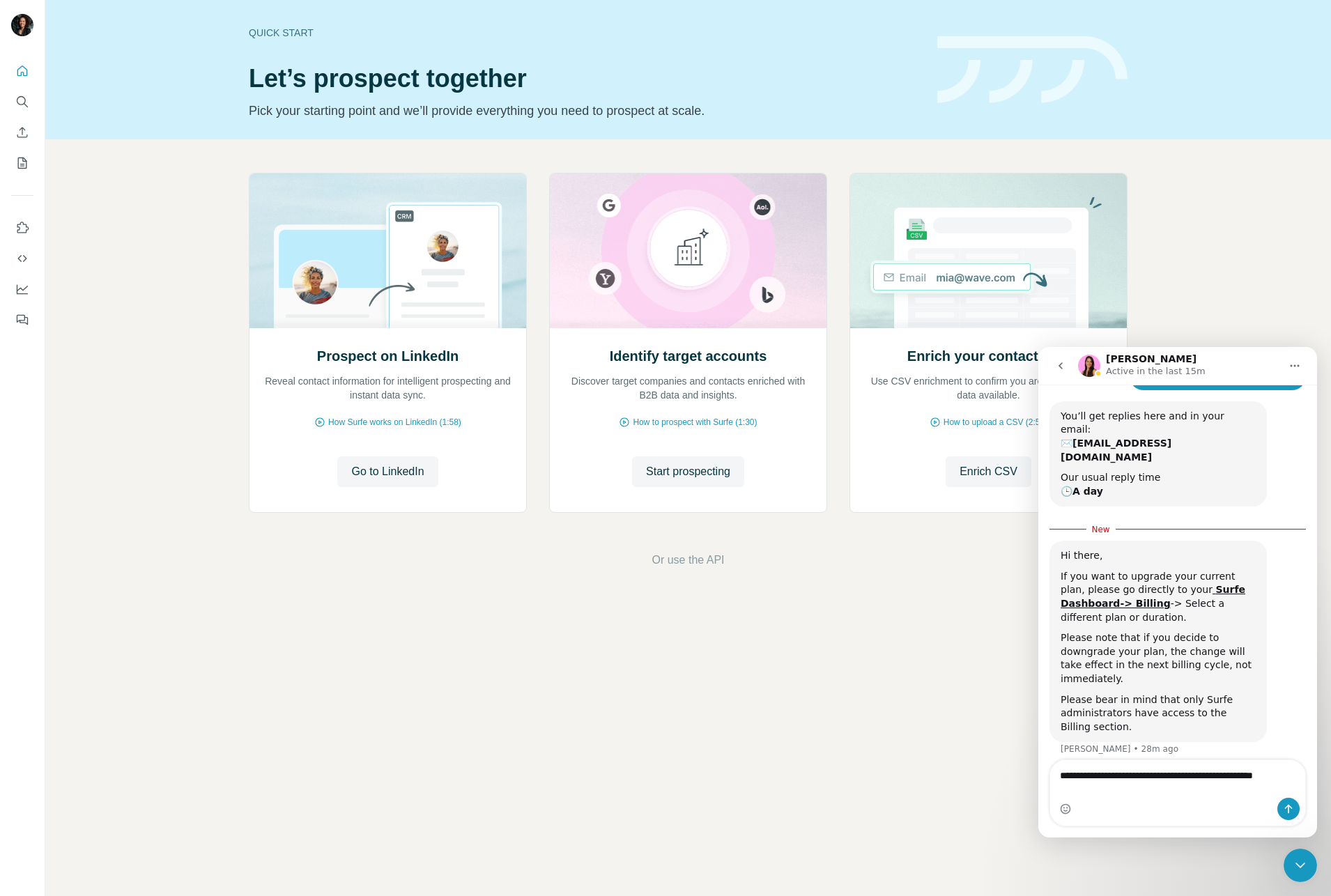
type textarea "**********"
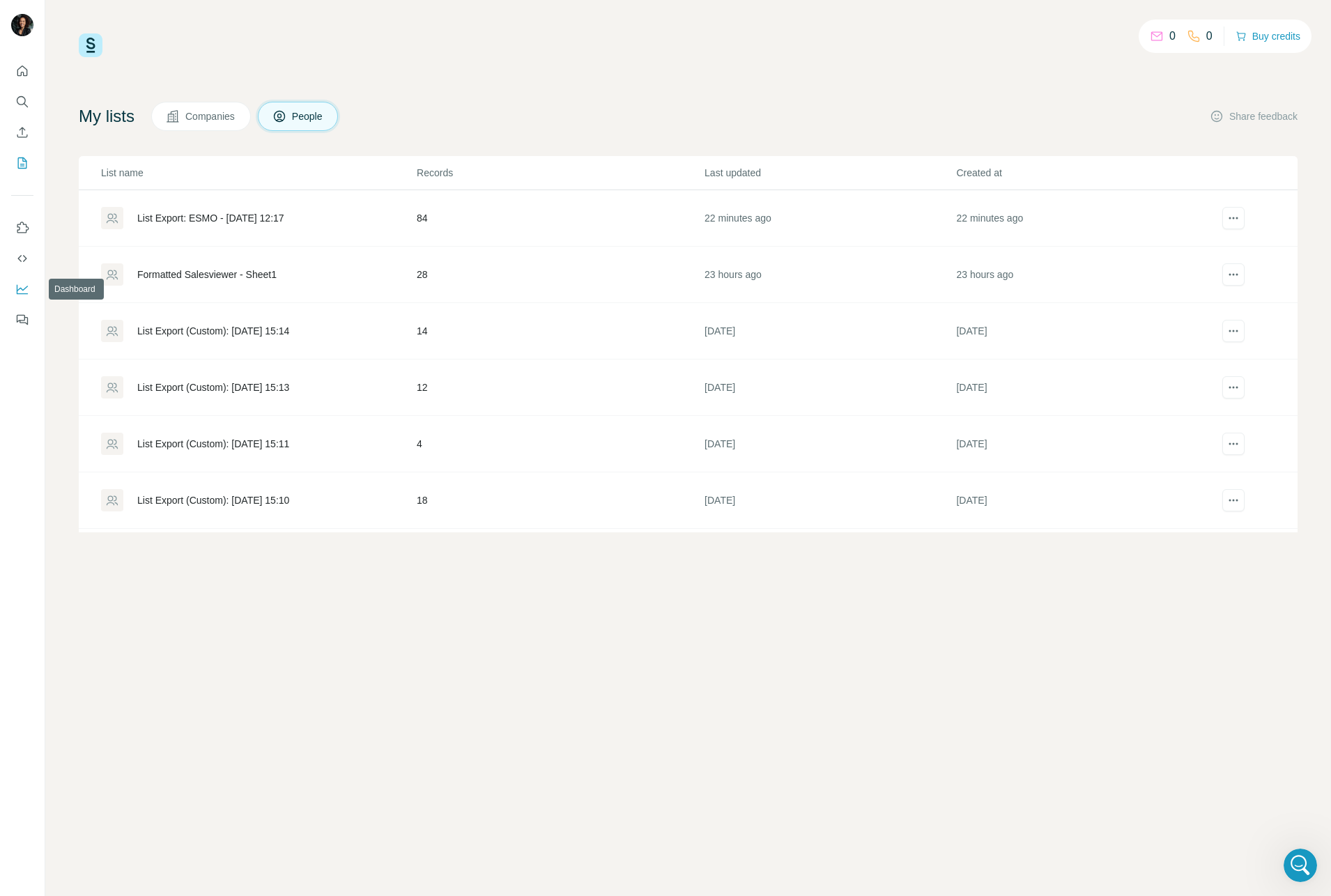
click at [23, 294] on icon "Dashboard" at bounding box center [23, 290] width 11 height 10
